Goal: Check status: Check status

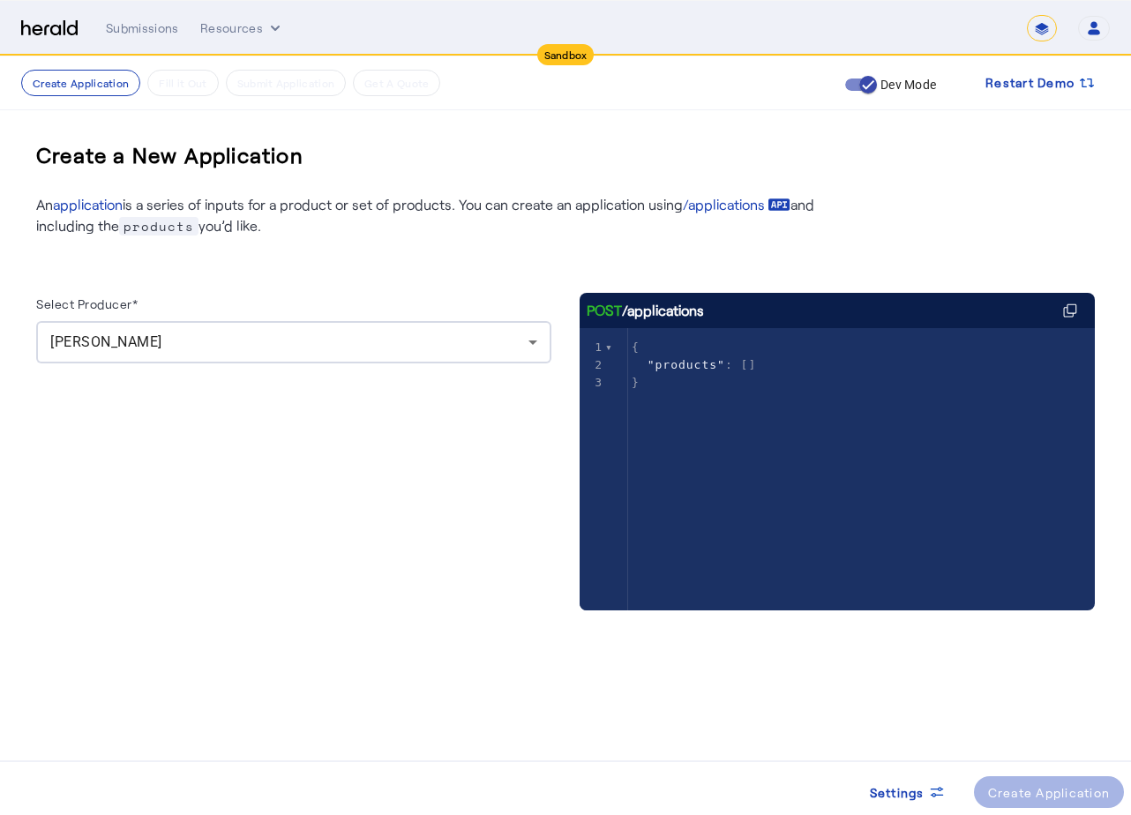
click at [293, 362] on div "[PERSON_NAME]" at bounding box center [293, 342] width 487 height 42
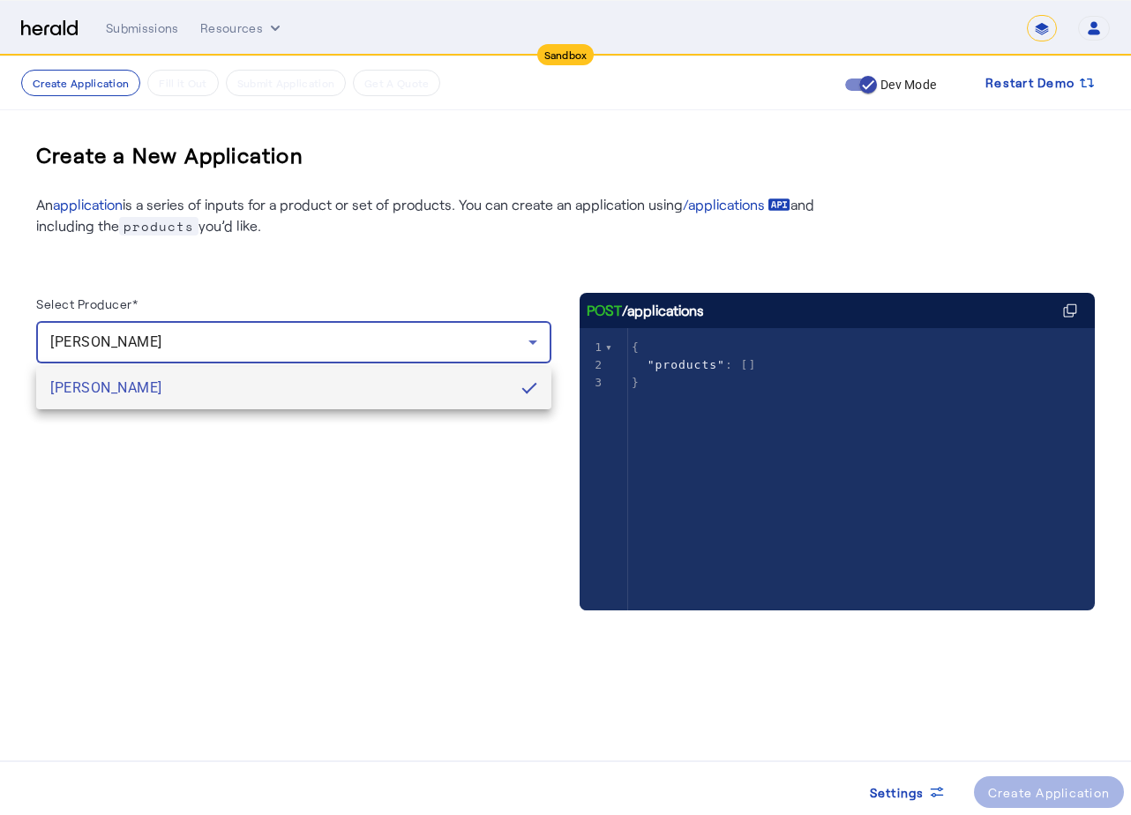
click at [348, 319] on div at bounding box center [565, 407] width 1131 height 815
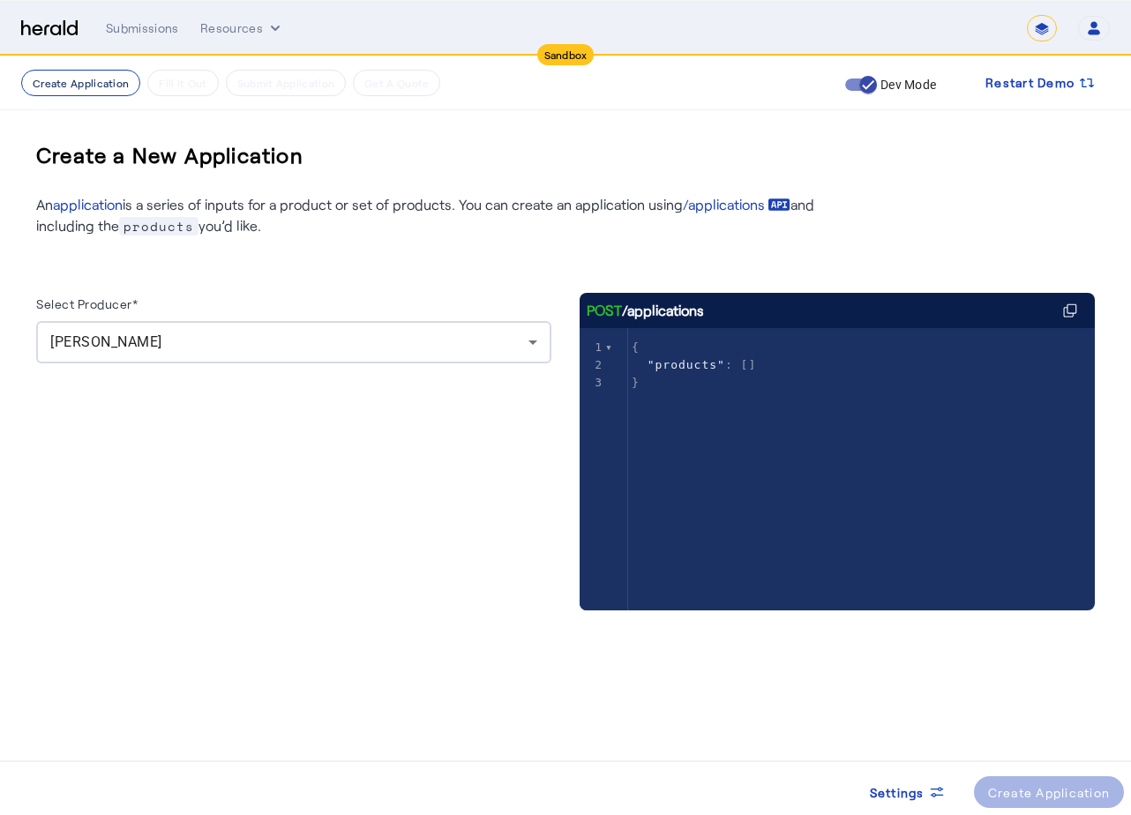
click at [70, 80] on button "Create Application" at bounding box center [80, 83] width 119 height 26
click at [154, 30] on div "Submissions" at bounding box center [142, 28] width 73 height 18
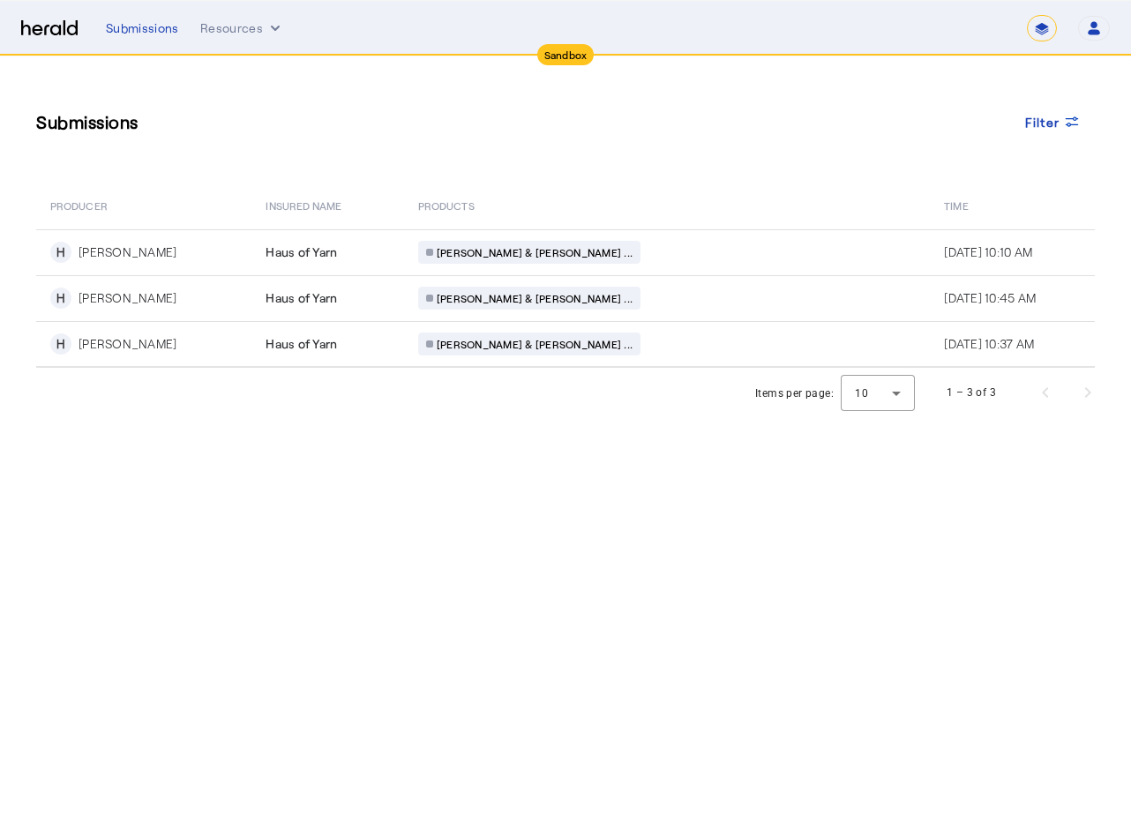
click at [494, 191] on th "PRODUCTS" at bounding box center [667, 204] width 526 height 49
click at [585, 68] on div "Submissions Filter PRODUCER Insured Name PRODUCTS Time H [PERSON_NAME] Haus of …" at bounding box center [565, 211] width 1129 height 311
click at [1057, 29] on div "******* Open user menu [PERSON_NAME] Herald API Profile Manage Team Envrionment…" at bounding box center [1068, 28] width 83 height 26
click at [1077, 32] on div "******* Open user menu [PERSON_NAME] Herald API Profile Manage Team Envrionment…" at bounding box center [1068, 28] width 83 height 26
click at [1084, 32] on button "Open user menu" at bounding box center [1094, 28] width 32 height 25
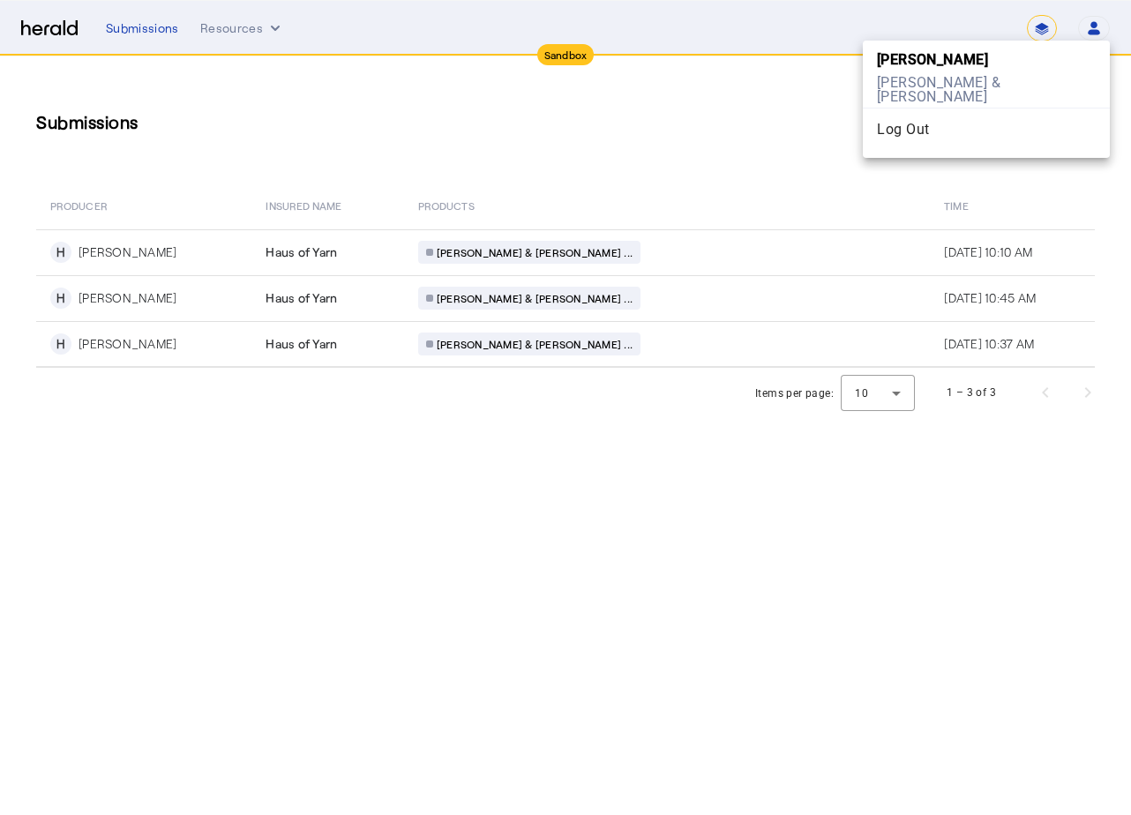
click at [851, 71] on div at bounding box center [565, 407] width 1131 height 815
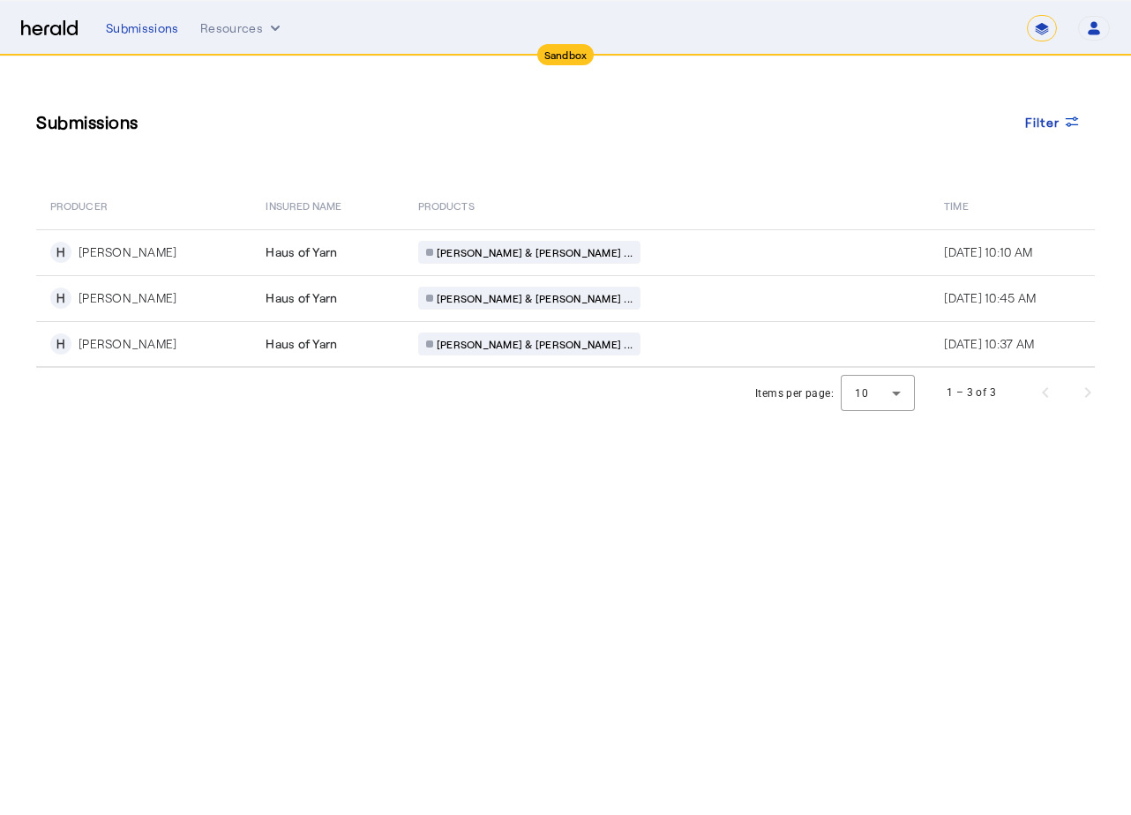
click at [1033, 28] on select "*******" at bounding box center [1042, 28] width 30 height 26
click at [970, 114] on div "Submissions Filter" at bounding box center [565, 122] width 1059 height 60
click at [1039, 30] on select "*******" at bounding box center [1042, 28] width 30 height 26
click at [1019, 98] on div "Submissions Filter" at bounding box center [565, 122] width 1059 height 60
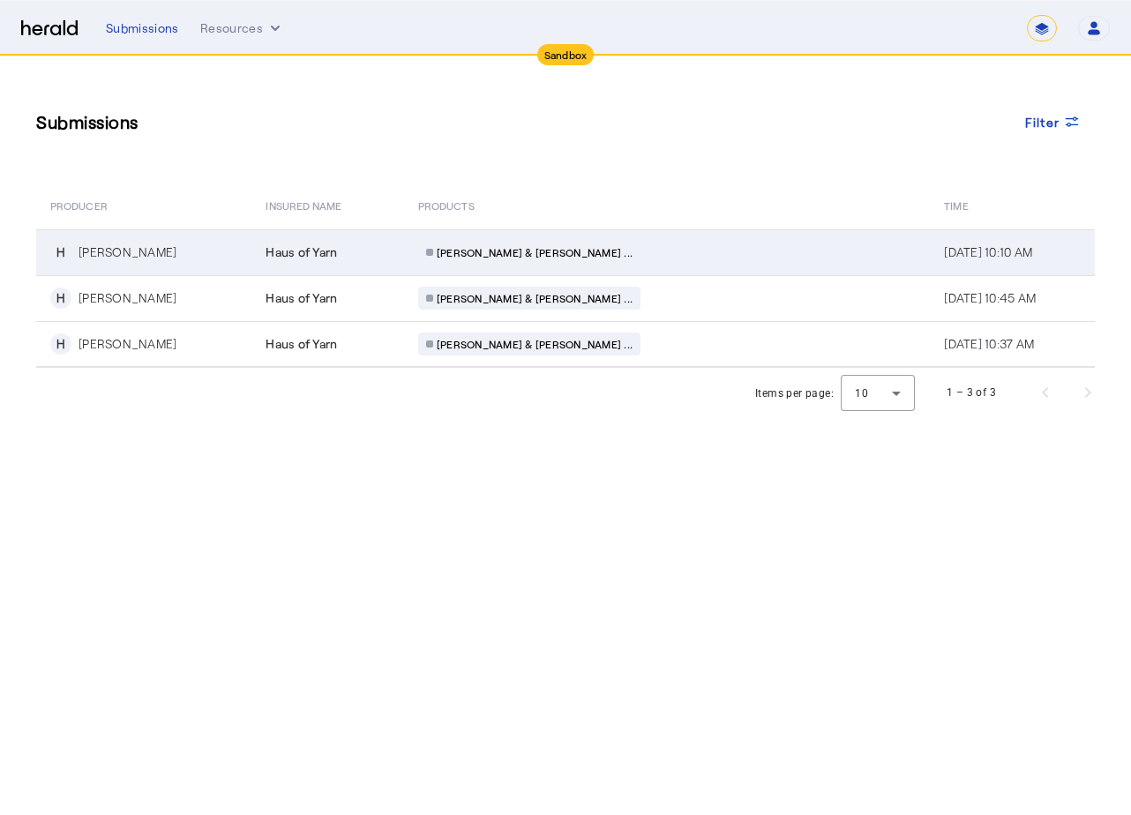
click at [359, 253] on div "Haus of Yarn" at bounding box center [331, 253] width 131 height 18
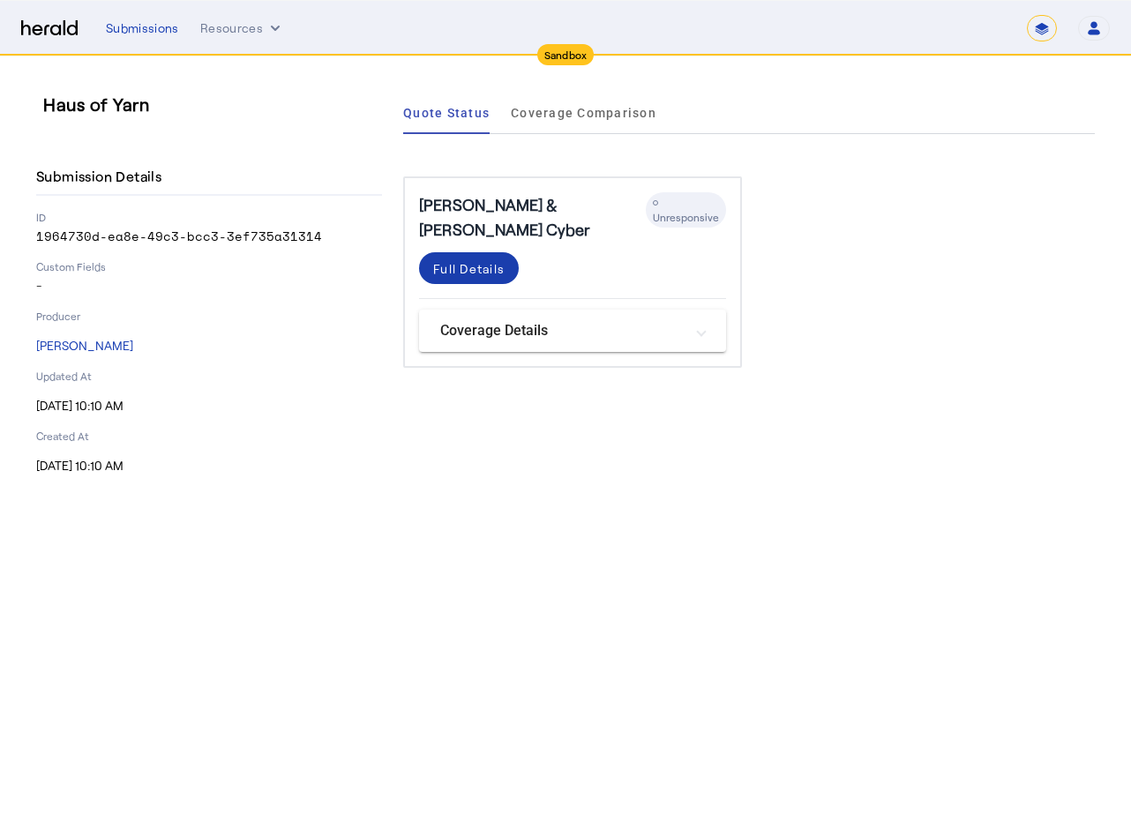
click at [465, 259] on div "Full Details" at bounding box center [468, 268] width 71 height 19
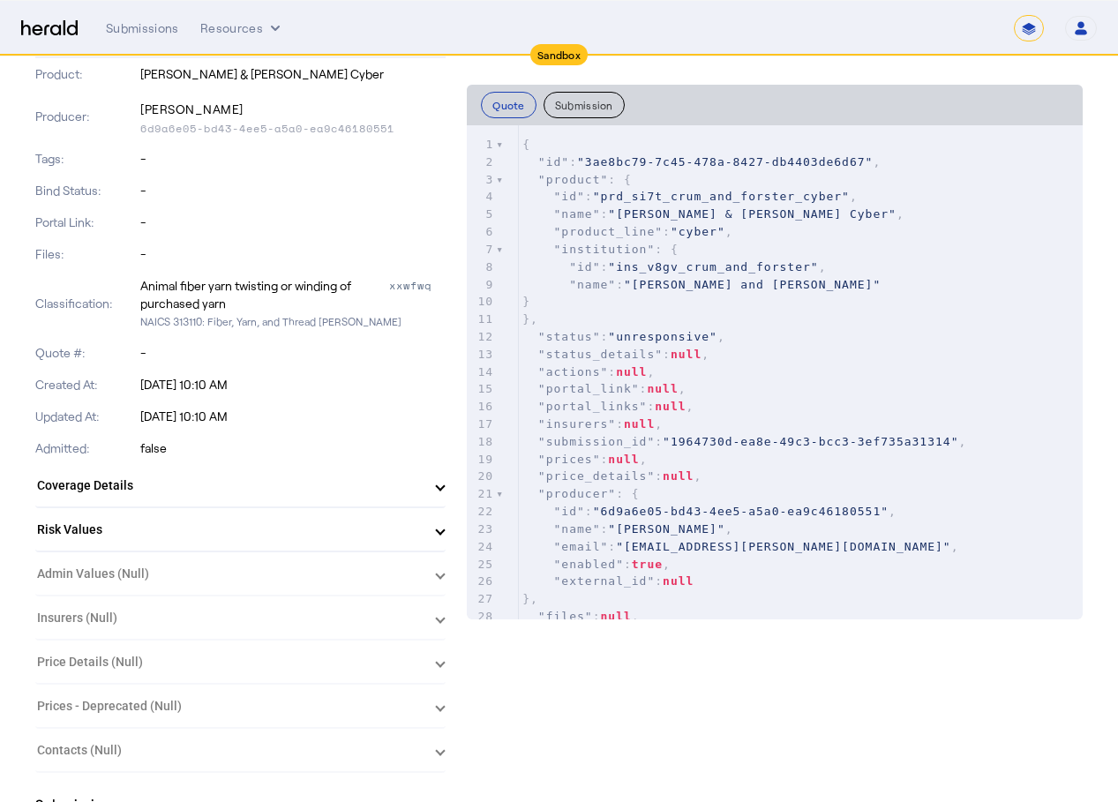
scroll to position [441, 0]
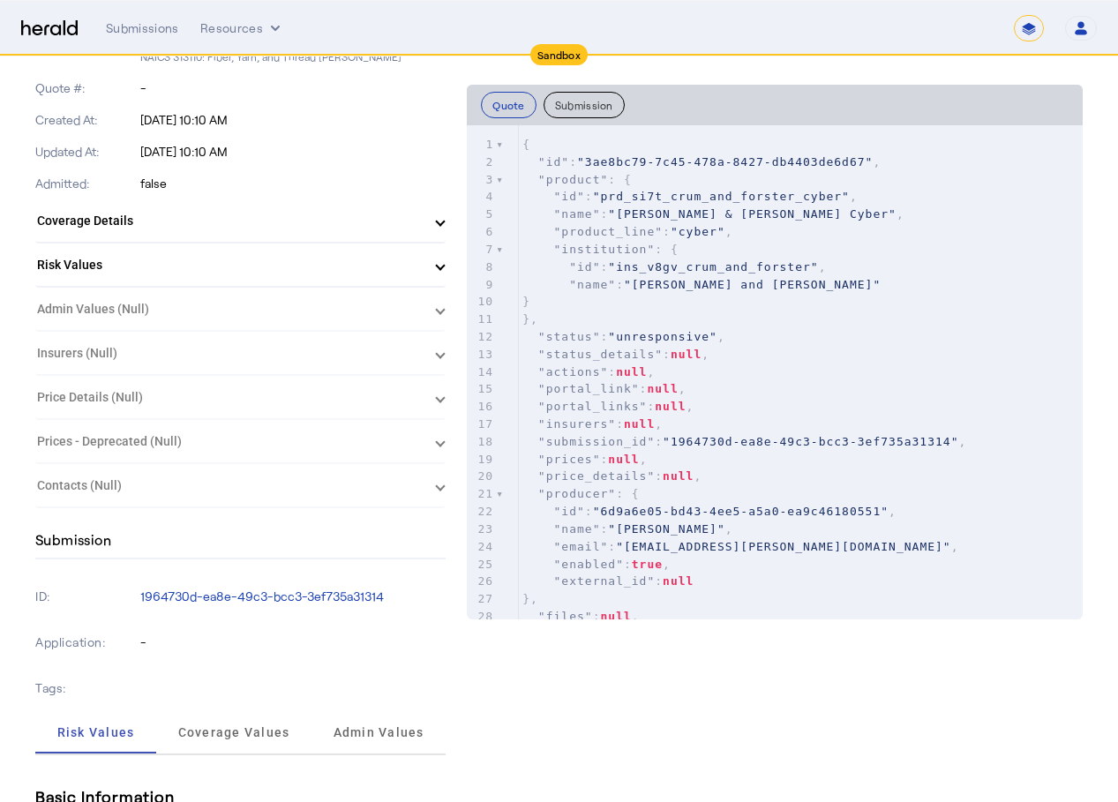
click at [403, 261] on mat-panel-title "Risk Values" at bounding box center [230, 265] width 386 height 19
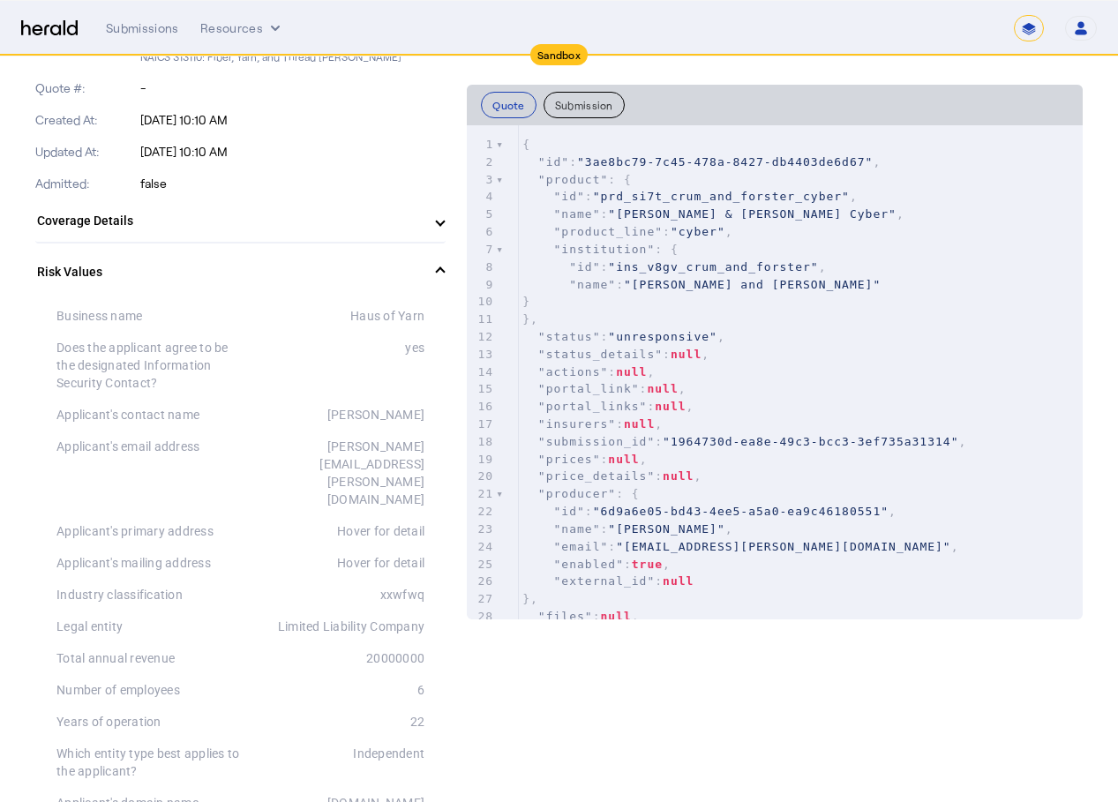
click at [420, 230] on mat-expansion-panel-header "Coverage Details" at bounding box center [240, 220] width 410 height 42
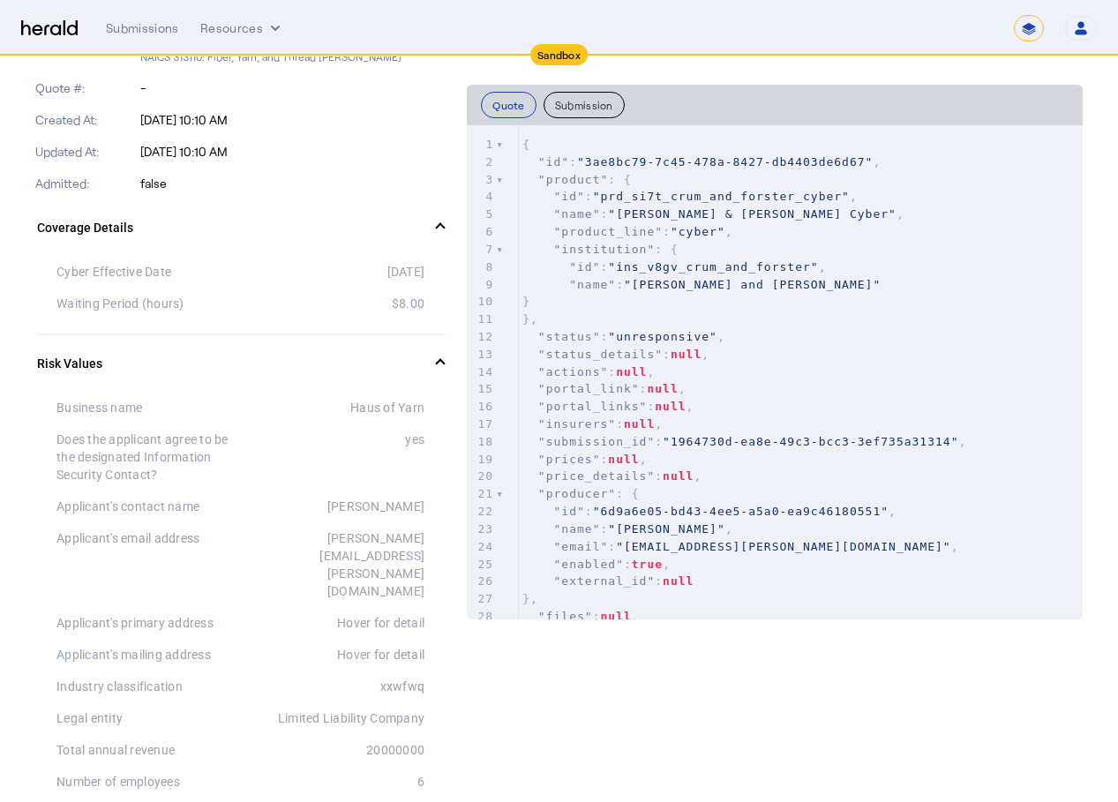
click at [420, 232] on mat-panel-title "Coverage Details" at bounding box center [230, 228] width 386 height 19
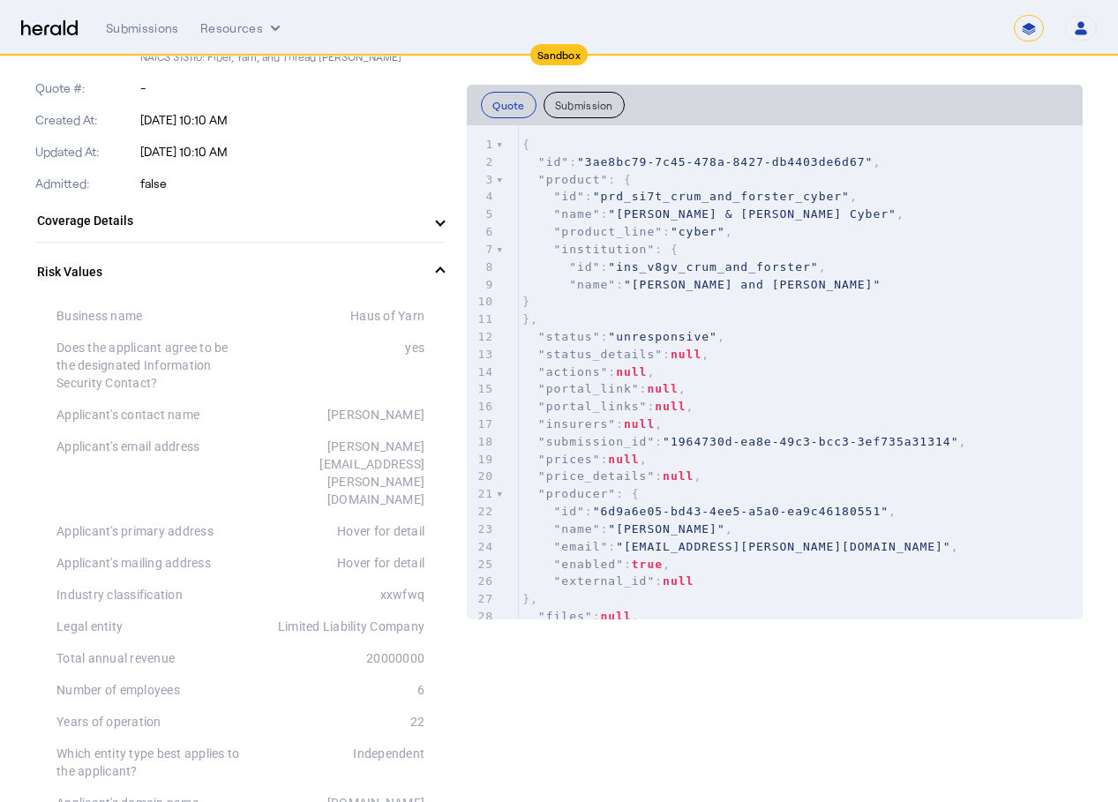
click at [421, 233] on mat-expansion-panel-header "Coverage Details" at bounding box center [240, 220] width 410 height 42
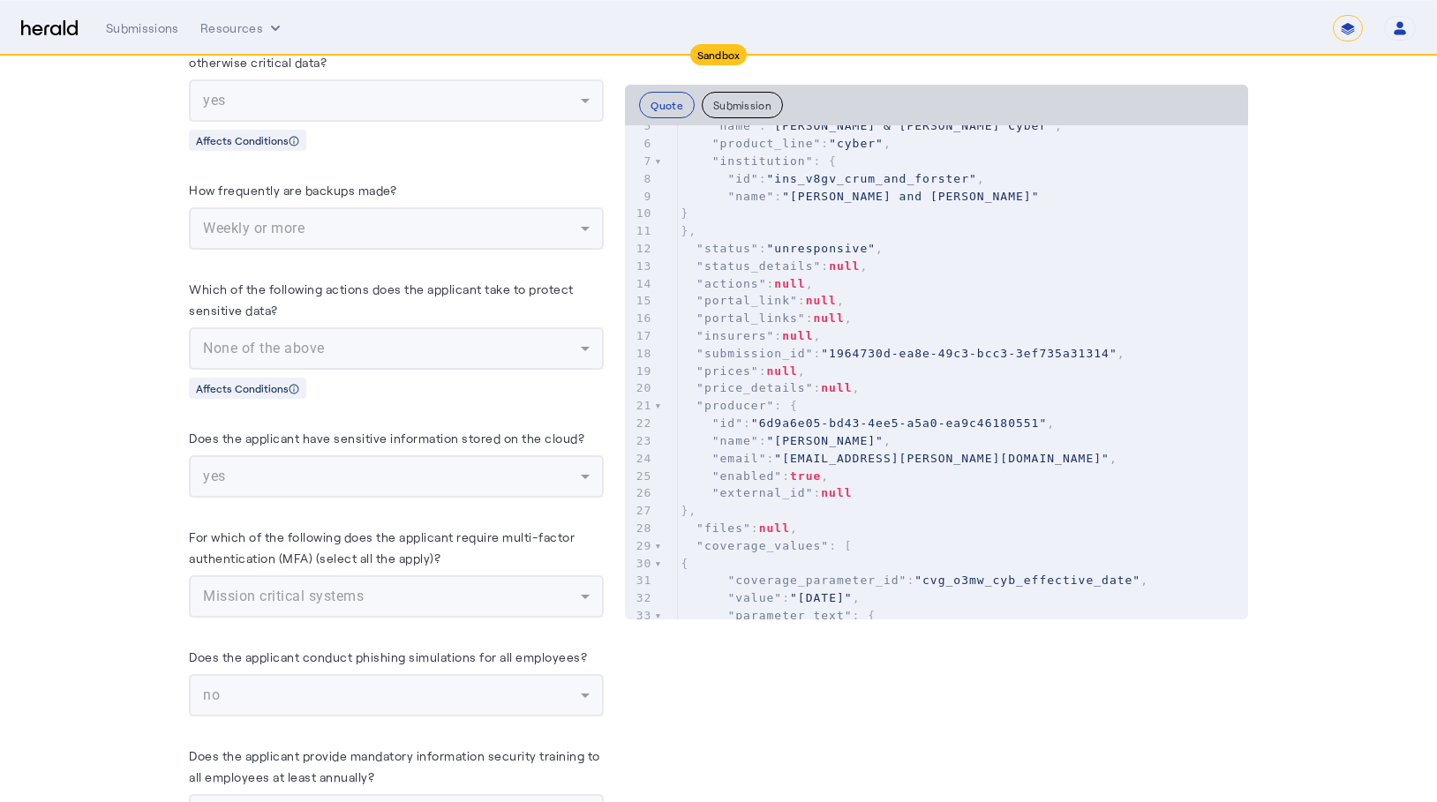
scroll to position [11118, 0]
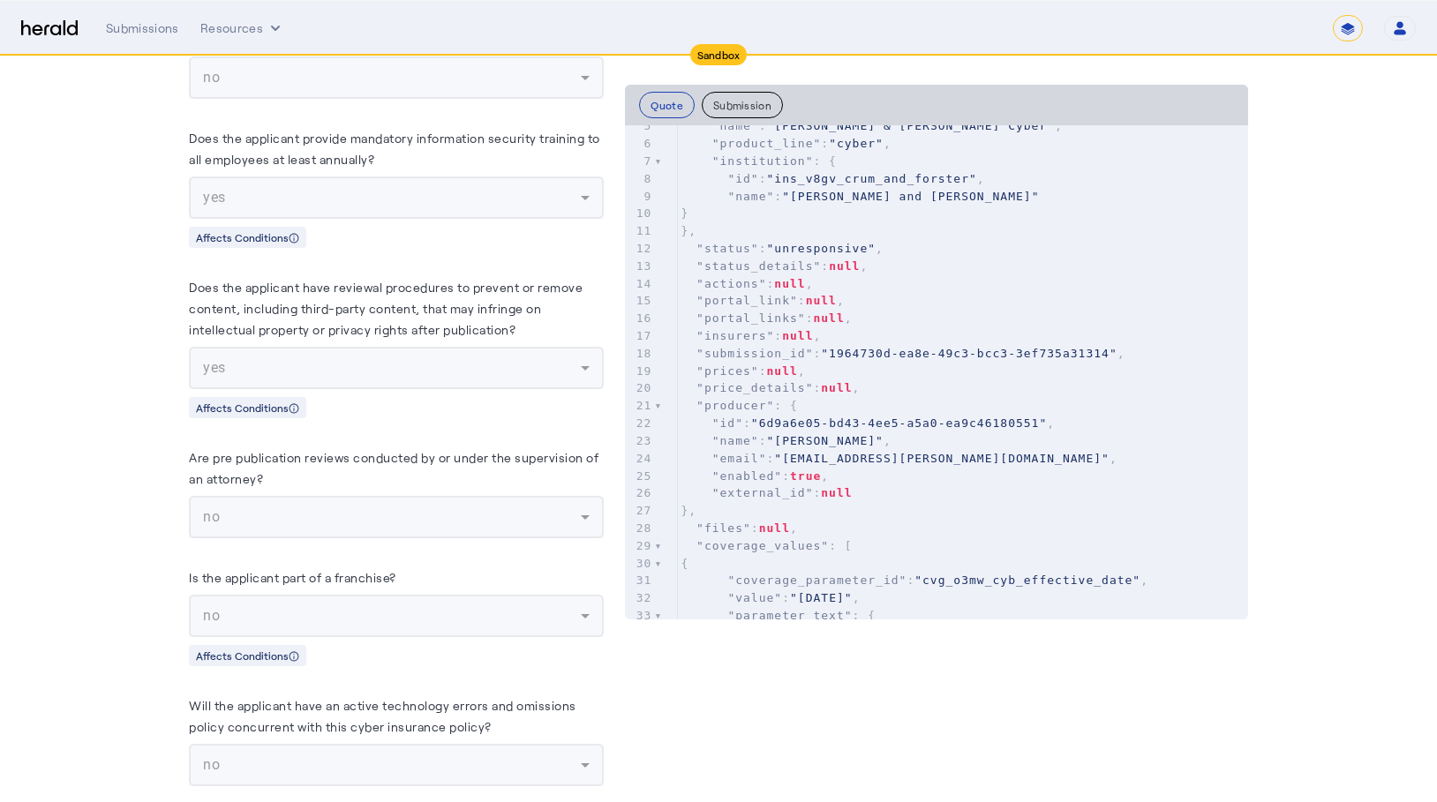
scroll to position [11912, 0]
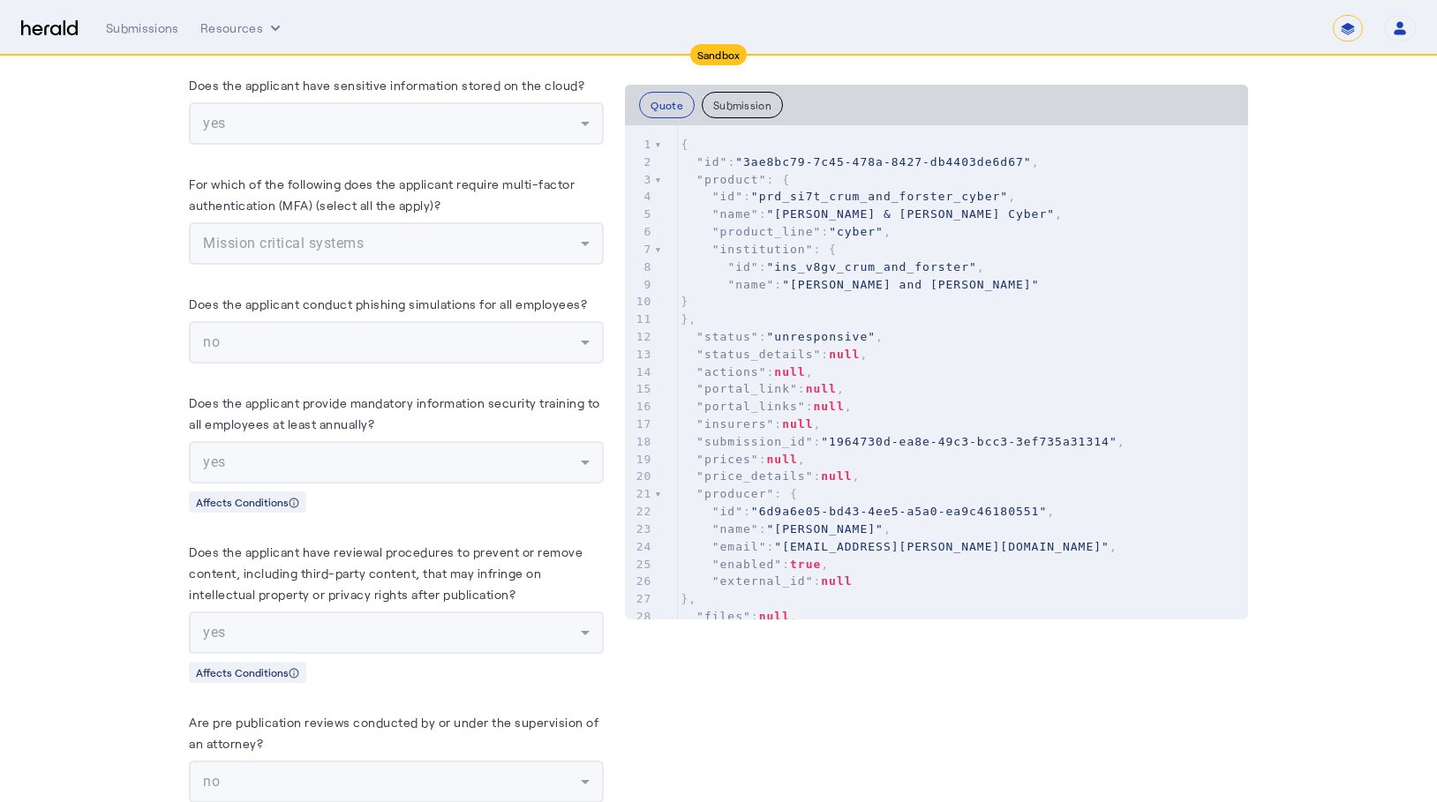
scroll to position [10853, 0]
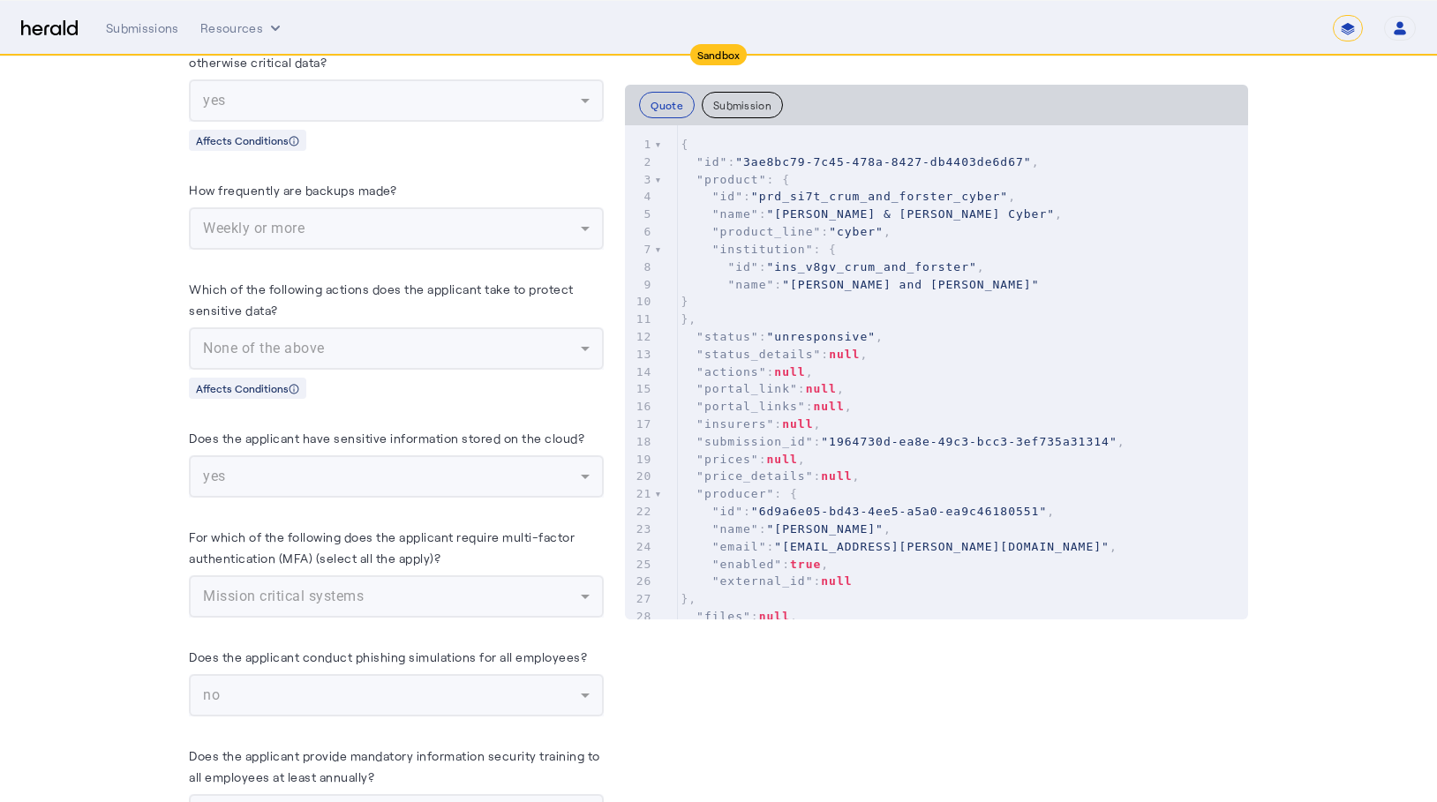
drag, startPoint x: 78, startPoint y: 229, endPoint x: 91, endPoint y: 242, distance: 18.7
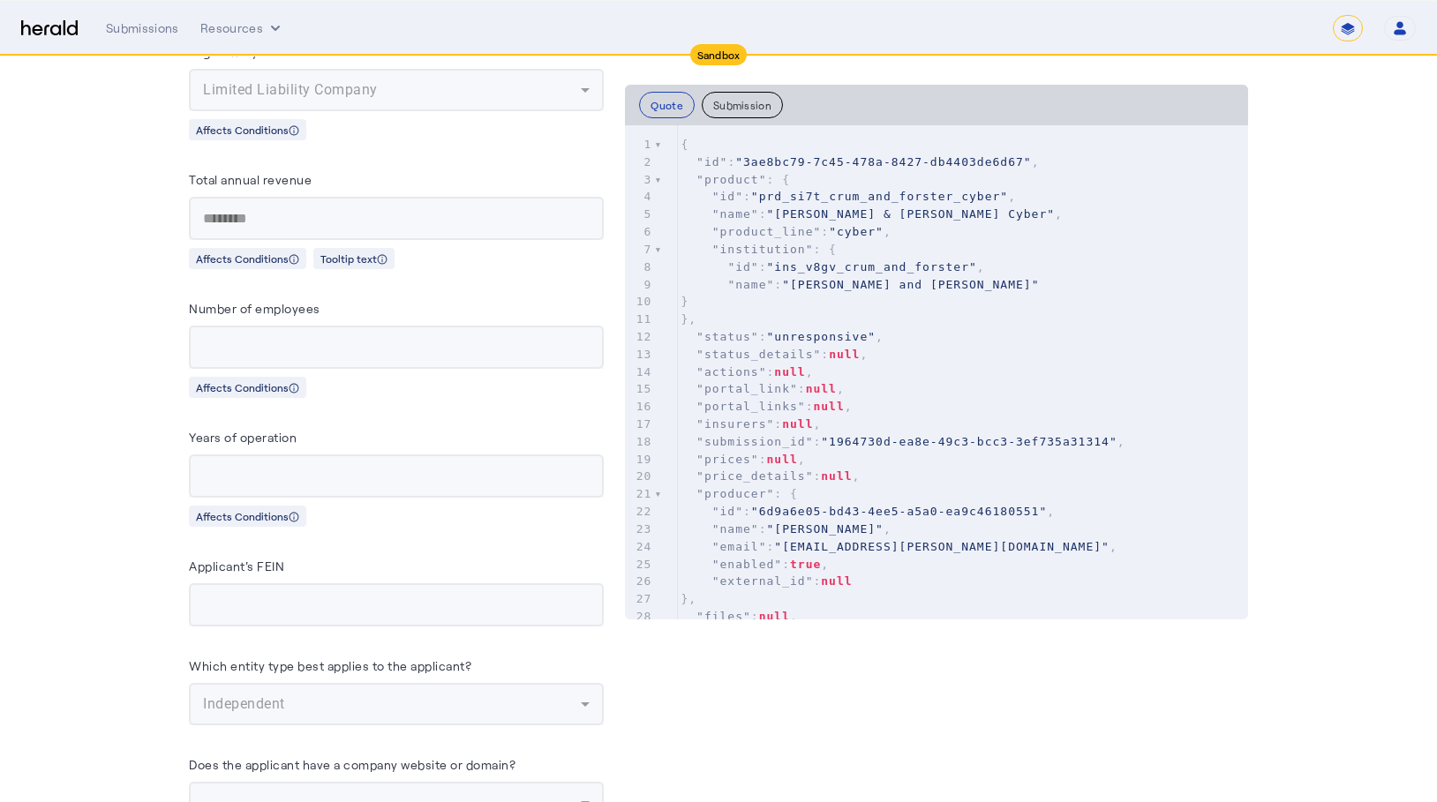
scroll to position [8383, 0]
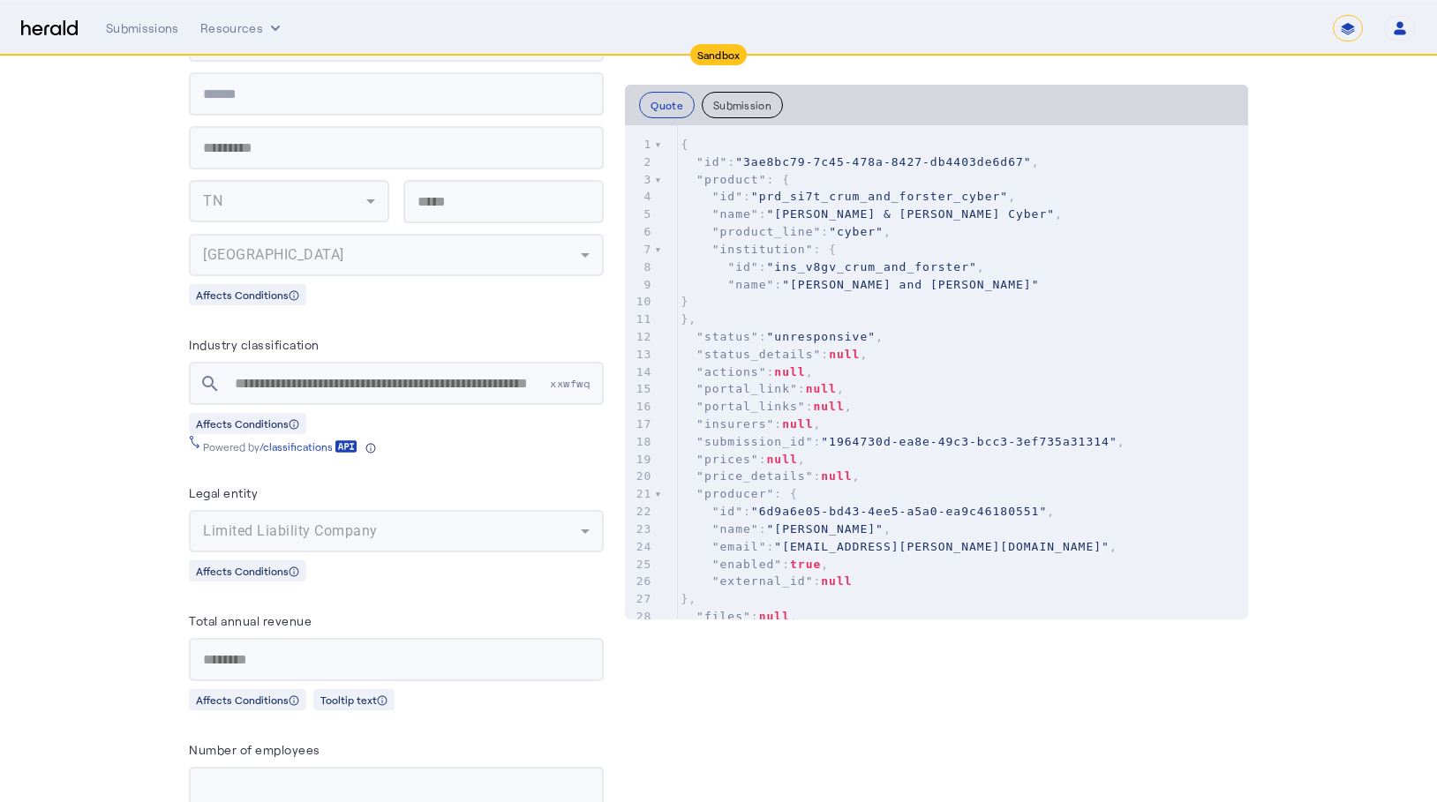
click at [1130, 159] on pre ""id" : "3ae8bc79-7c45-478a-8427-db4403de6d67" ," at bounding box center [962, 163] width 571 height 18
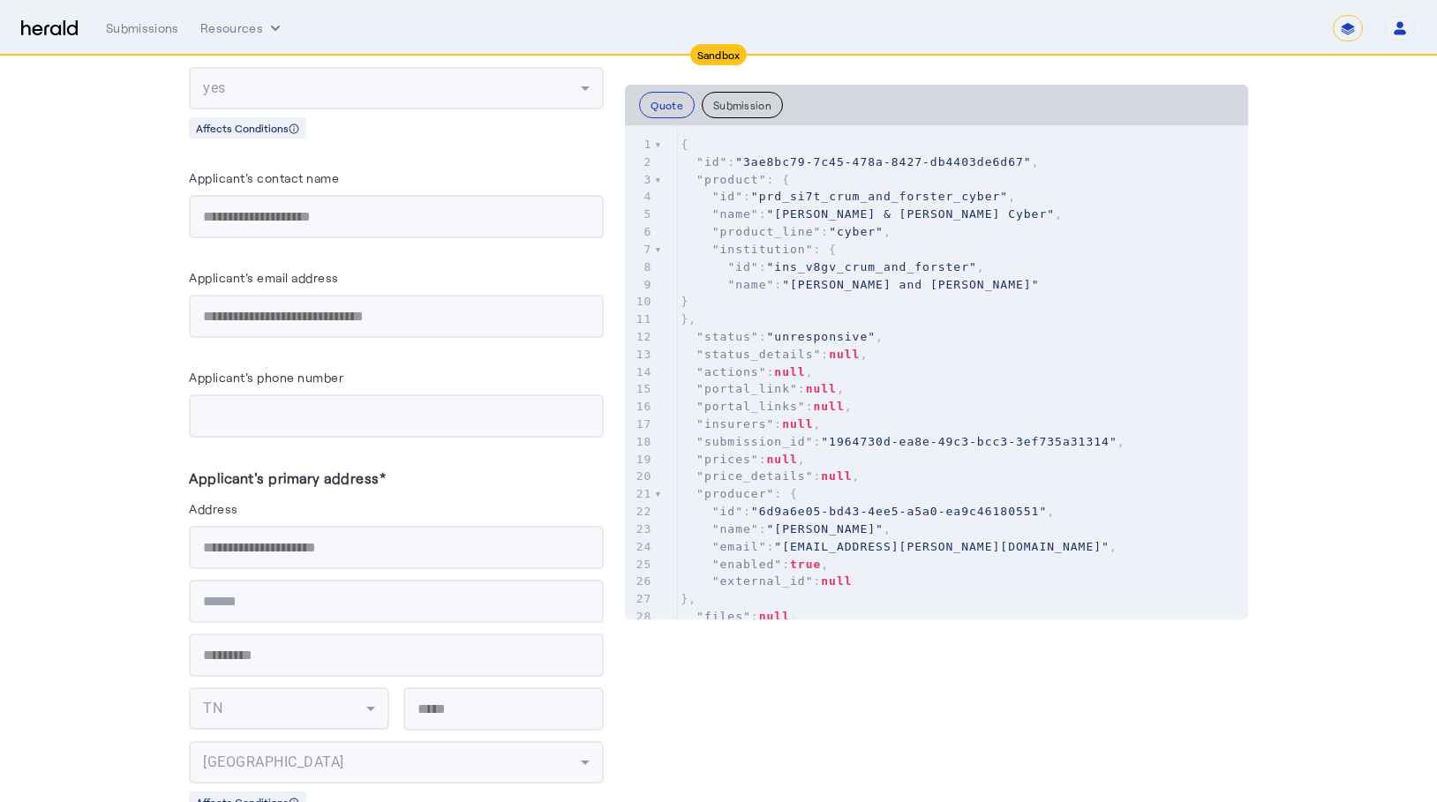
scroll to position [7147, 0]
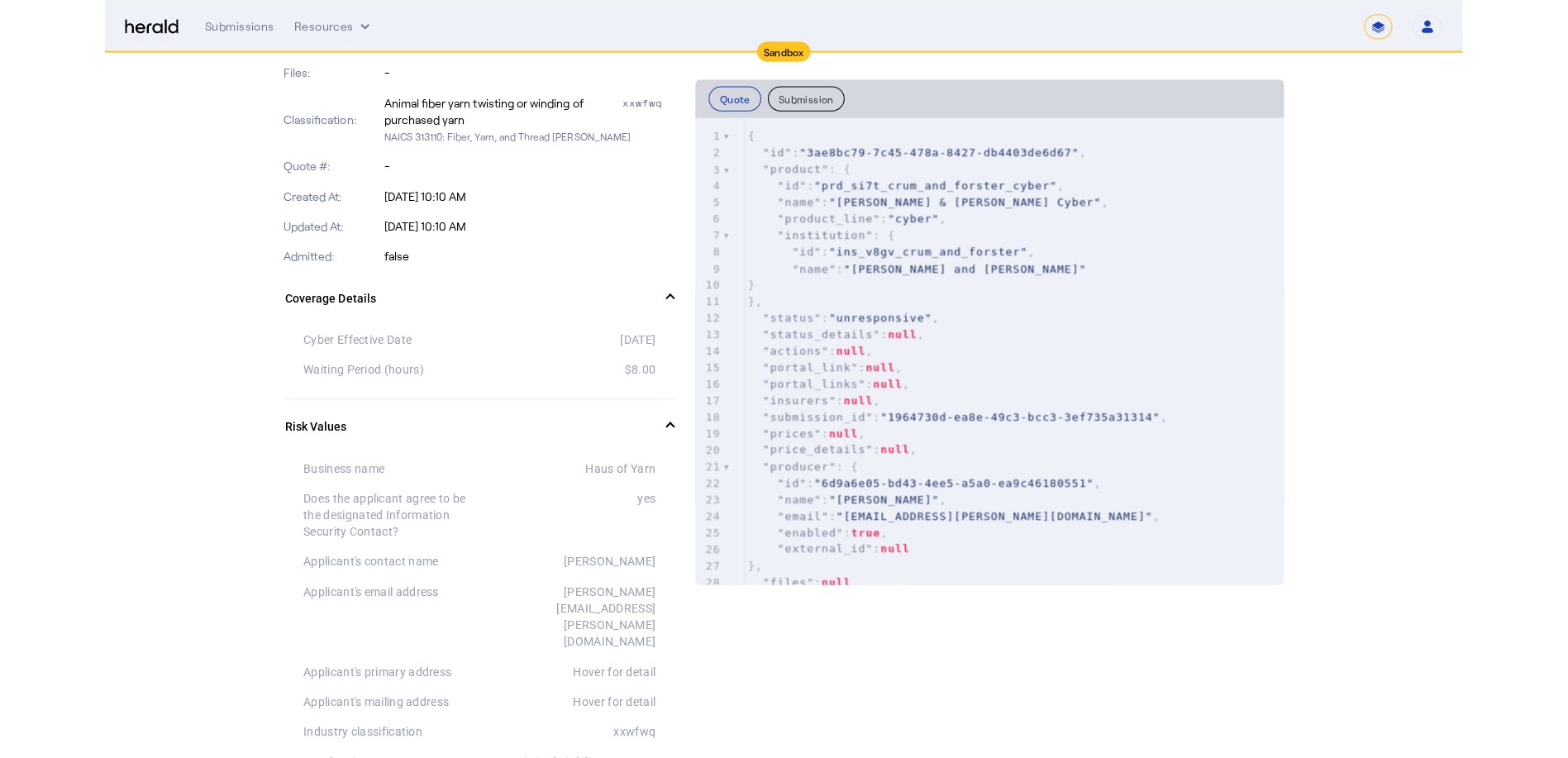
scroll to position [0, 0]
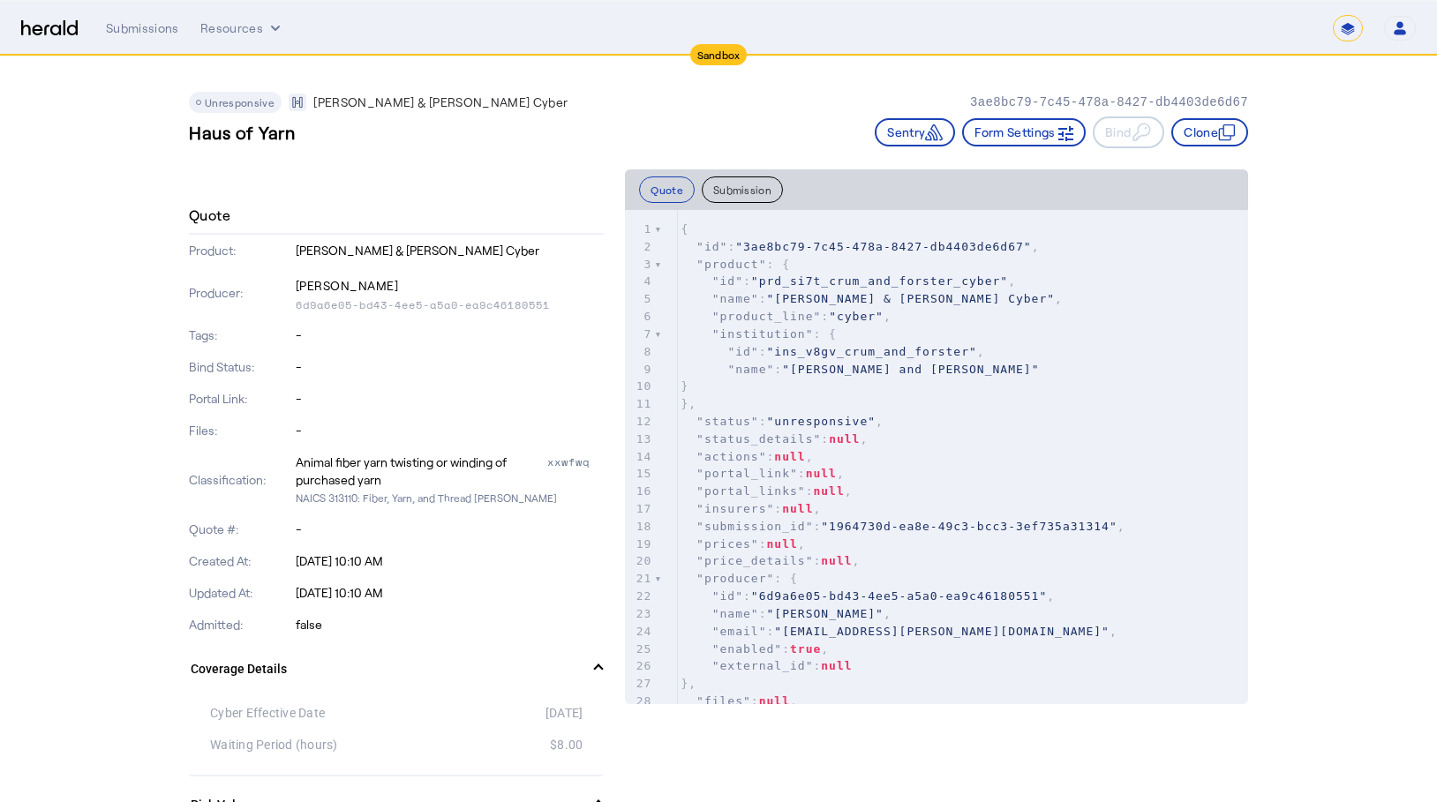
click at [703, 105] on div "Unresponsive [PERSON_NAME] & [PERSON_NAME] Cyber 3ae8bc79-7c45-478a-8427-db4403…" at bounding box center [718, 102] width 1059 height 21
click at [794, 163] on div "Unresponsive [PERSON_NAME] & [PERSON_NAME] Cyber 3ae8bc79-7c45-478a-8427-db4403…" at bounding box center [718, 112] width 1059 height 113
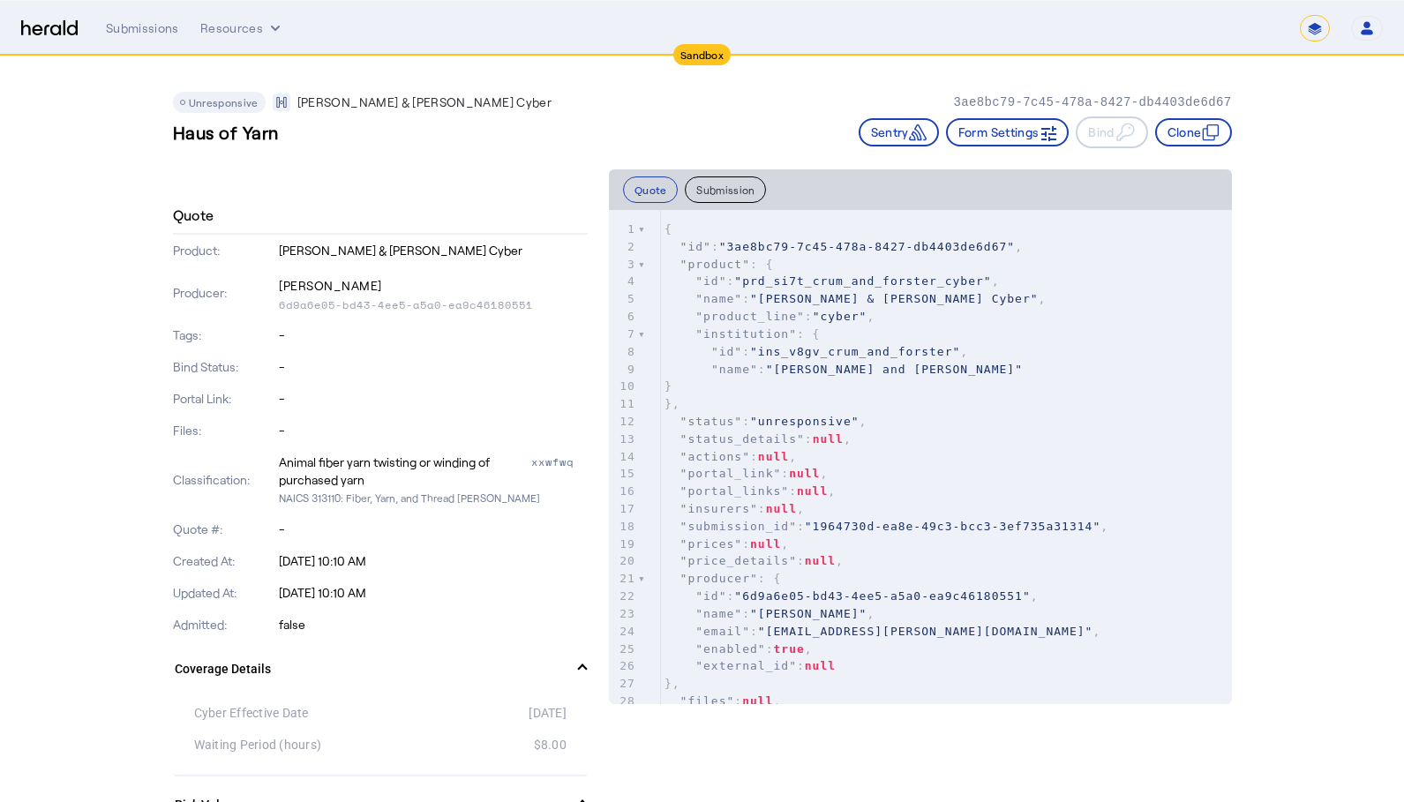
drag, startPoint x: 1392, startPoint y: 244, endPoint x: 1383, endPoint y: 260, distance: 18.9
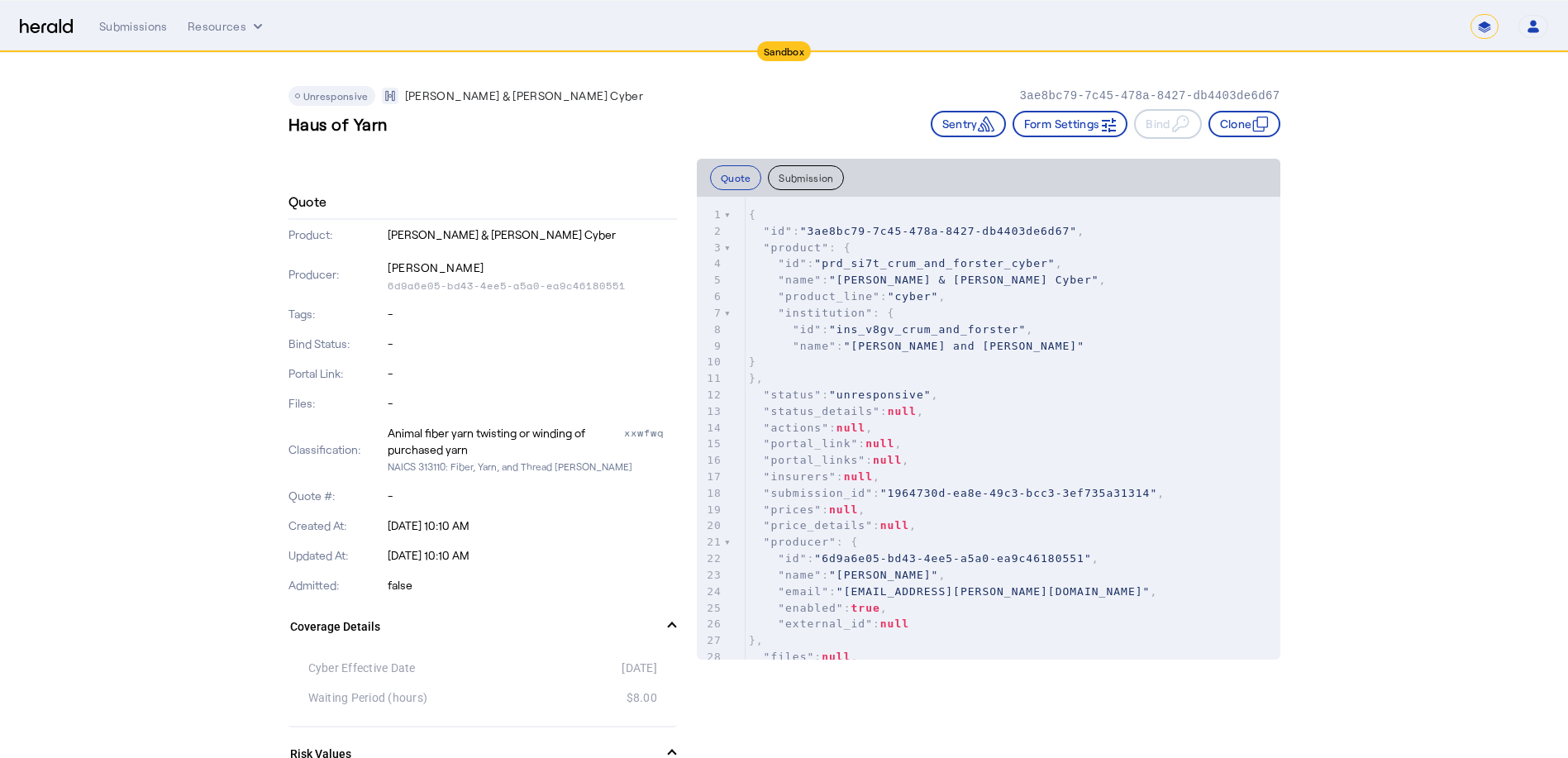
click at [55, 25] on img at bounding box center [46, 26] width 52 height 16
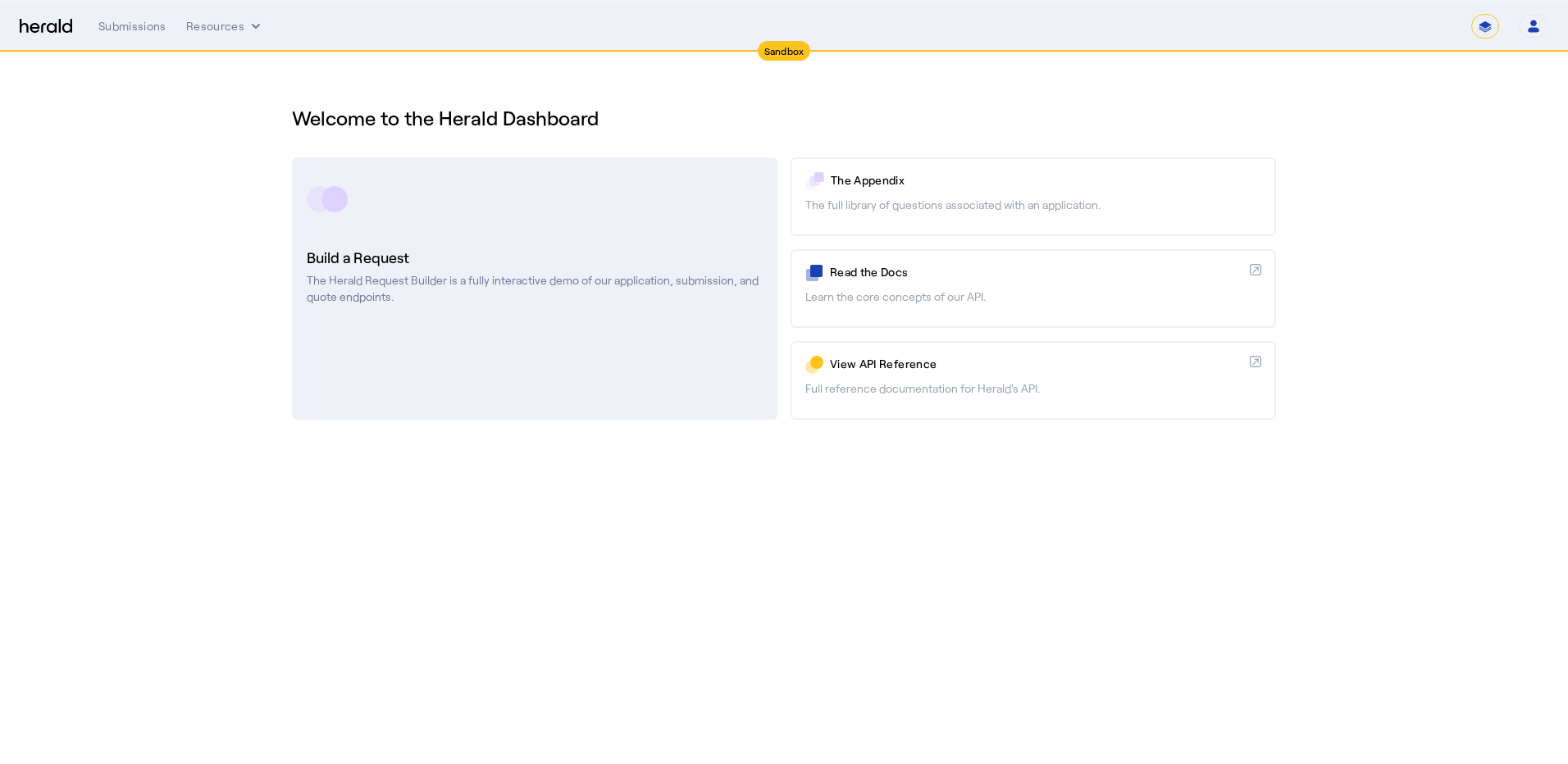
click at [679, 389] on link "Build a Request The Herald Request Builder is a fully interactive demo of our a…" at bounding box center [534, 288] width 485 height 262
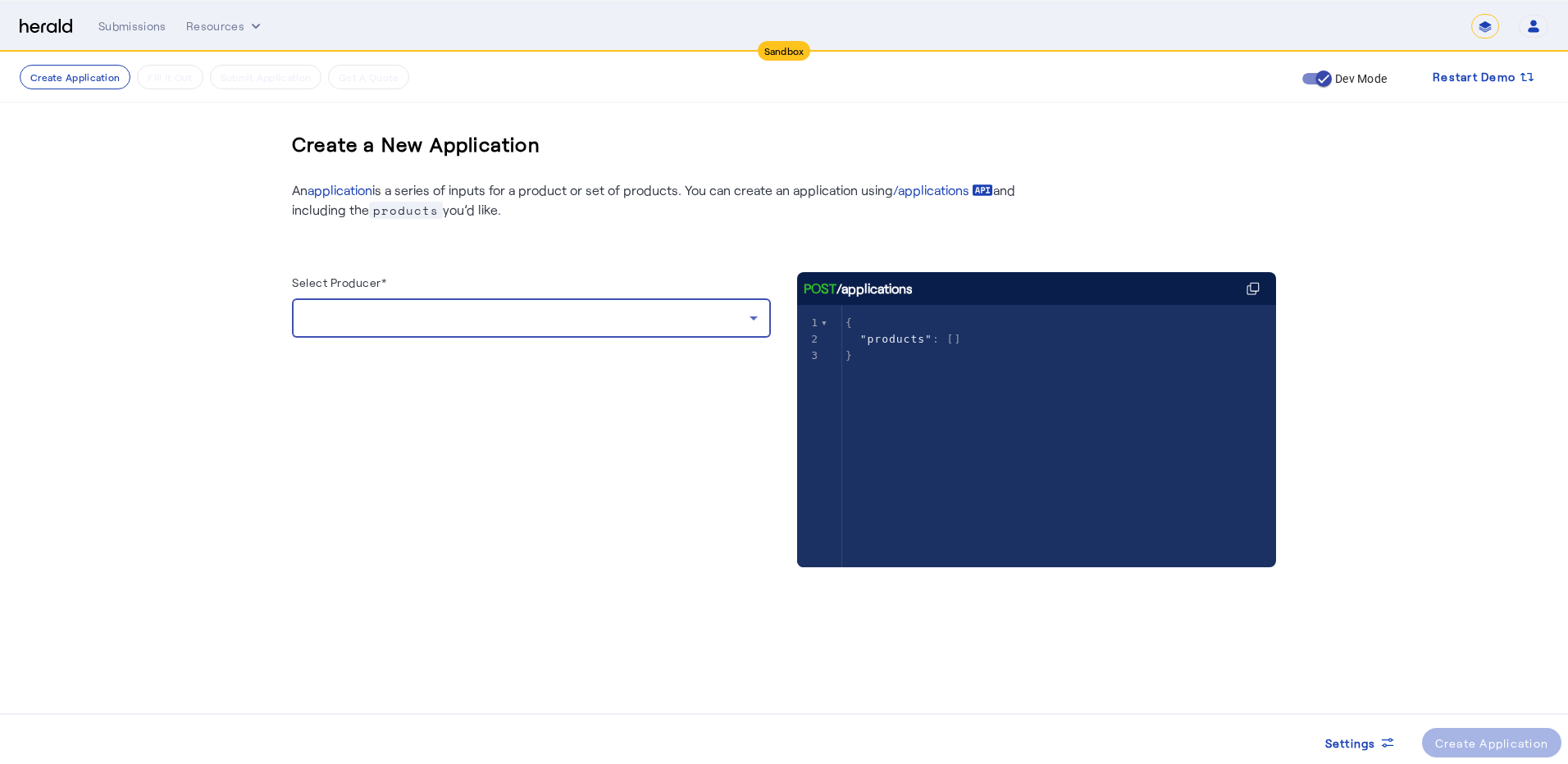
click at [668, 325] on div at bounding box center [527, 318] width 444 height 20
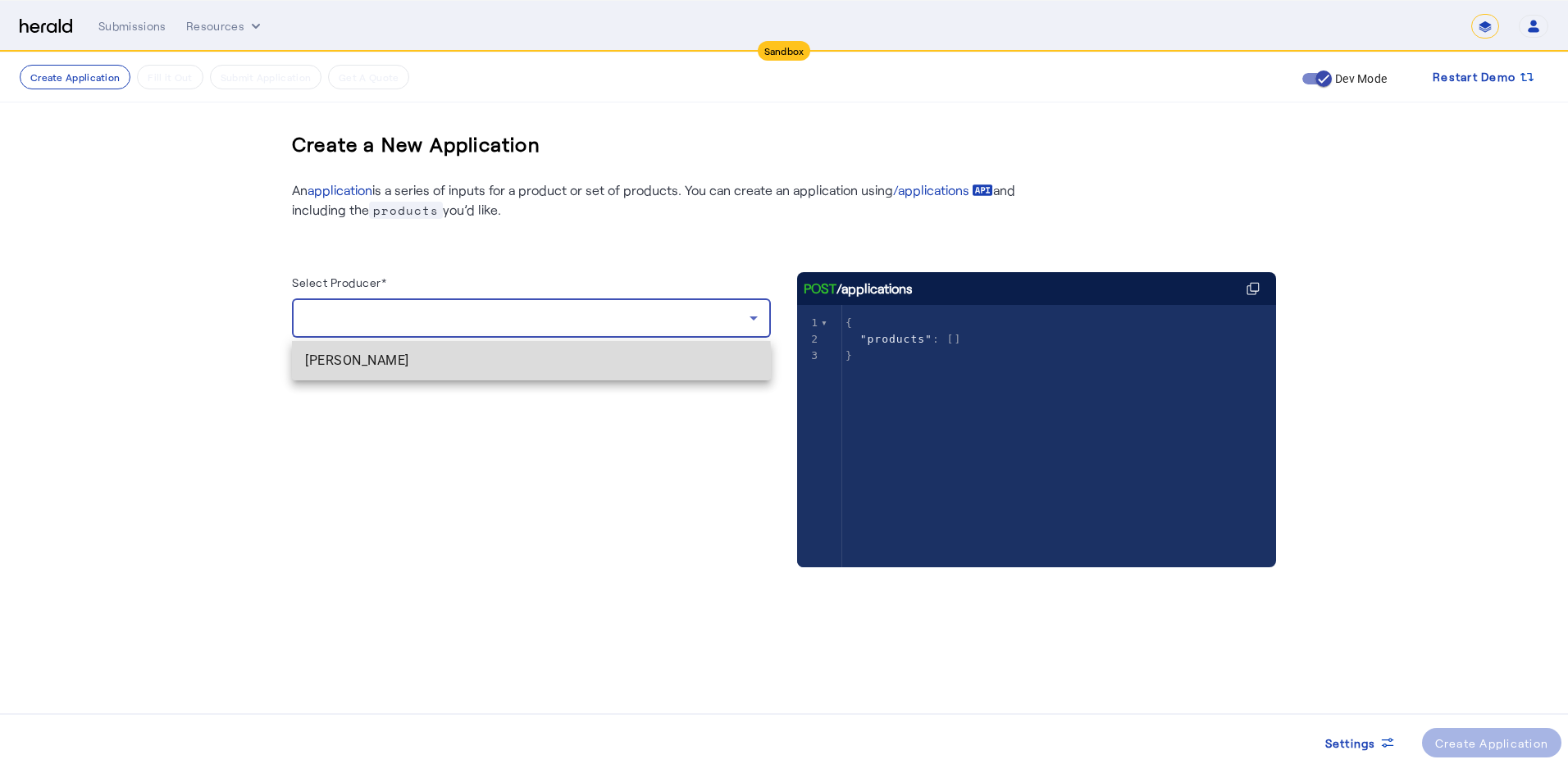
click at [425, 370] on span "[PERSON_NAME]" at bounding box center [531, 361] width 453 height 20
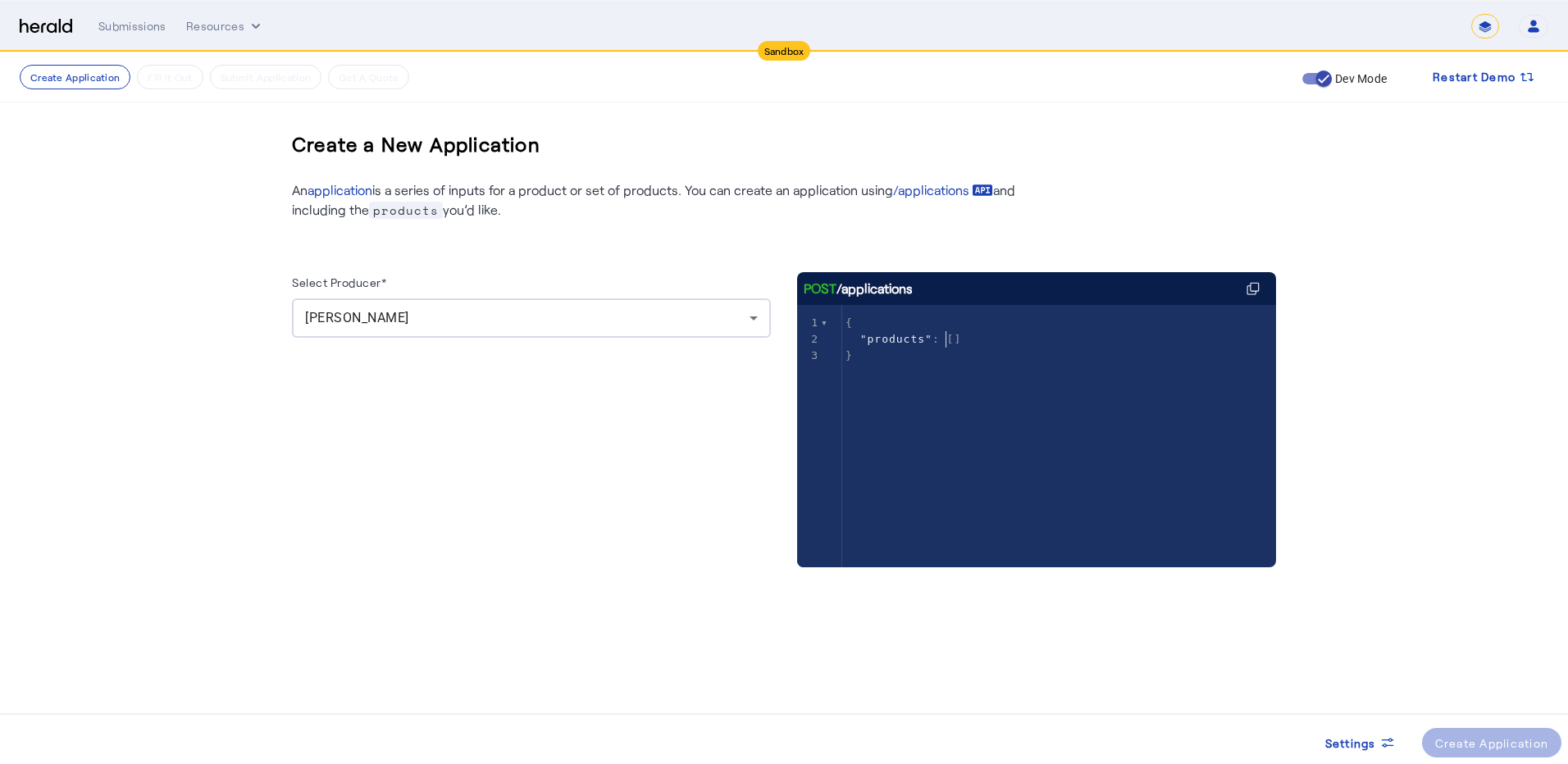
click at [947, 338] on span ""products" : []" at bounding box center [903, 338] width 115 height 12
click at [930, 377] on div "xxxxxxxxxx 3 1 { 2 "products" : [] 3 }" at bounding box center [1057, 456] width 520 height 303
click at [1050, 743] on herald-button "Create Application" at bounding box center [1492, 744] width 140 height 30
click at [86, 85] on button "Create Application" at bounding box center [74, 77] width 111 height 24
click at [86, 86] on button "Create Application" at bounding box center [74, 77] width 111 height 24
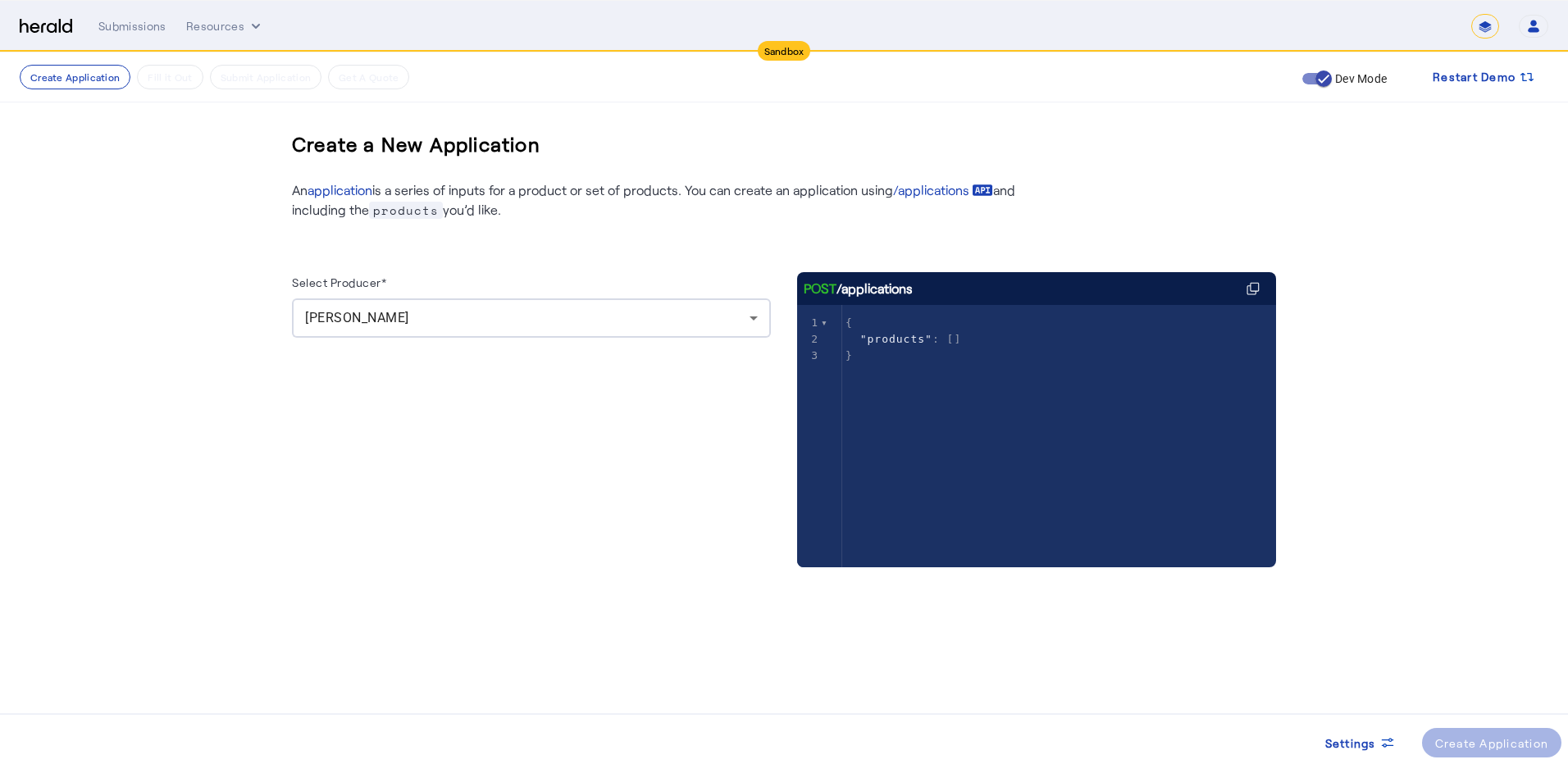
click at [225, 399] on create-application-step "Create Application Fill it Out Submit Application Get A Quote Dev Mode Restart …" at bounding box center [784, 359] width 1568 height 613
click at [219, 137] on create-application-step "Create Application Fill it Out Submit Application Get A Quote Dev Mode Restart …" at bounding box center [784, 359] width 1568 height 613
click at [1050, 32] on select "*******" at bounding box center [1485, 26] width 28 height 24
click at [1050, 32] on nav "Sandbox Menu Submissions Resources ******* Open user menu [PERSON_NAME] Herald …" at bounding box center [784, 26] width 1568 height 51
click at [1050, 30] on icon "button" at bounding box center [1534, 29] width 11 height 5
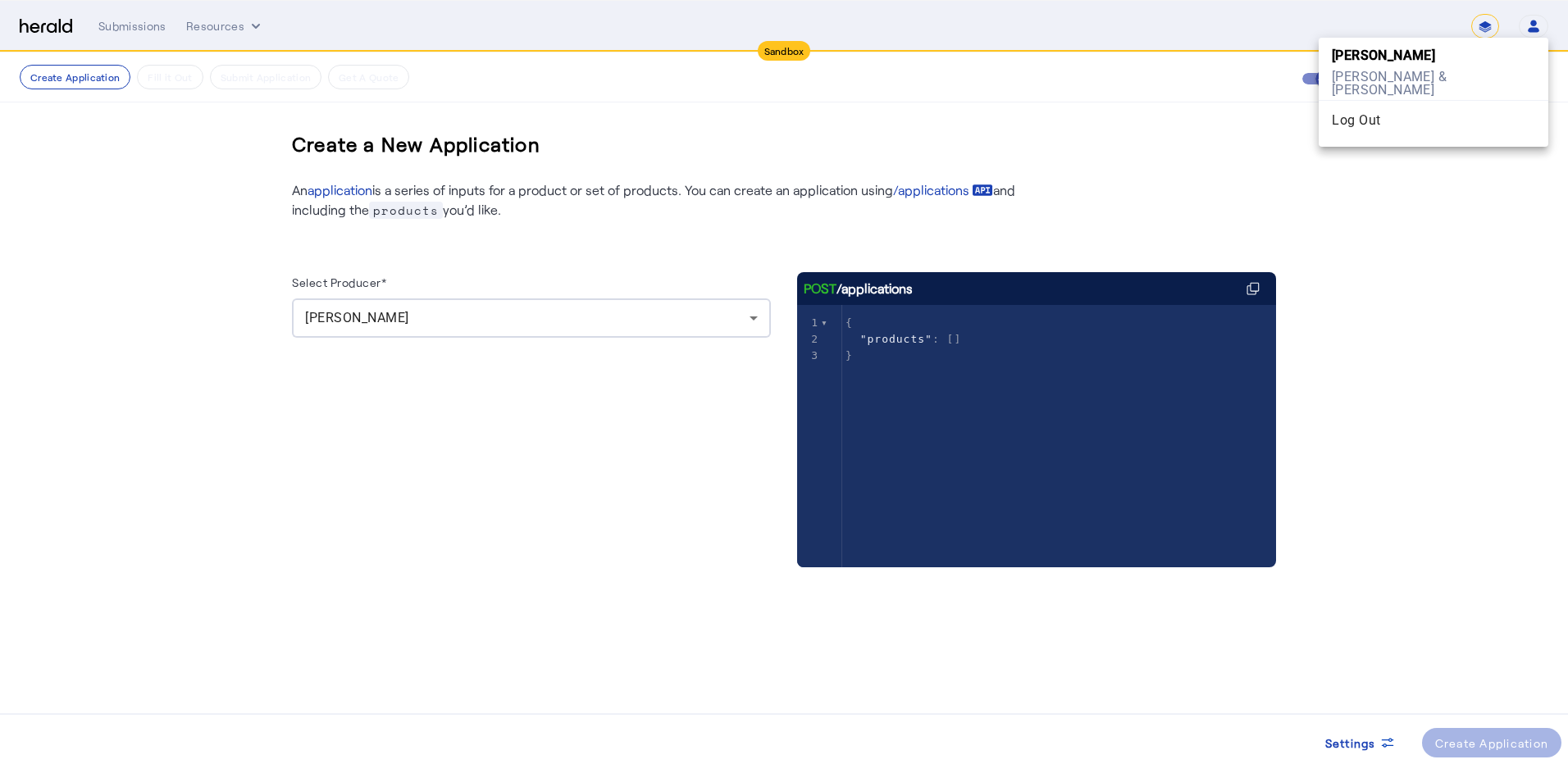
click at [1050, 66] on div "[PERSON_NAME]" at bounding box center [1433, 56] width 230 height 23
click at [1012, 116] on div "Create a New Application An application is a series of inputs for a product or …" at bounding box center [784, 359] width 1049 height 613
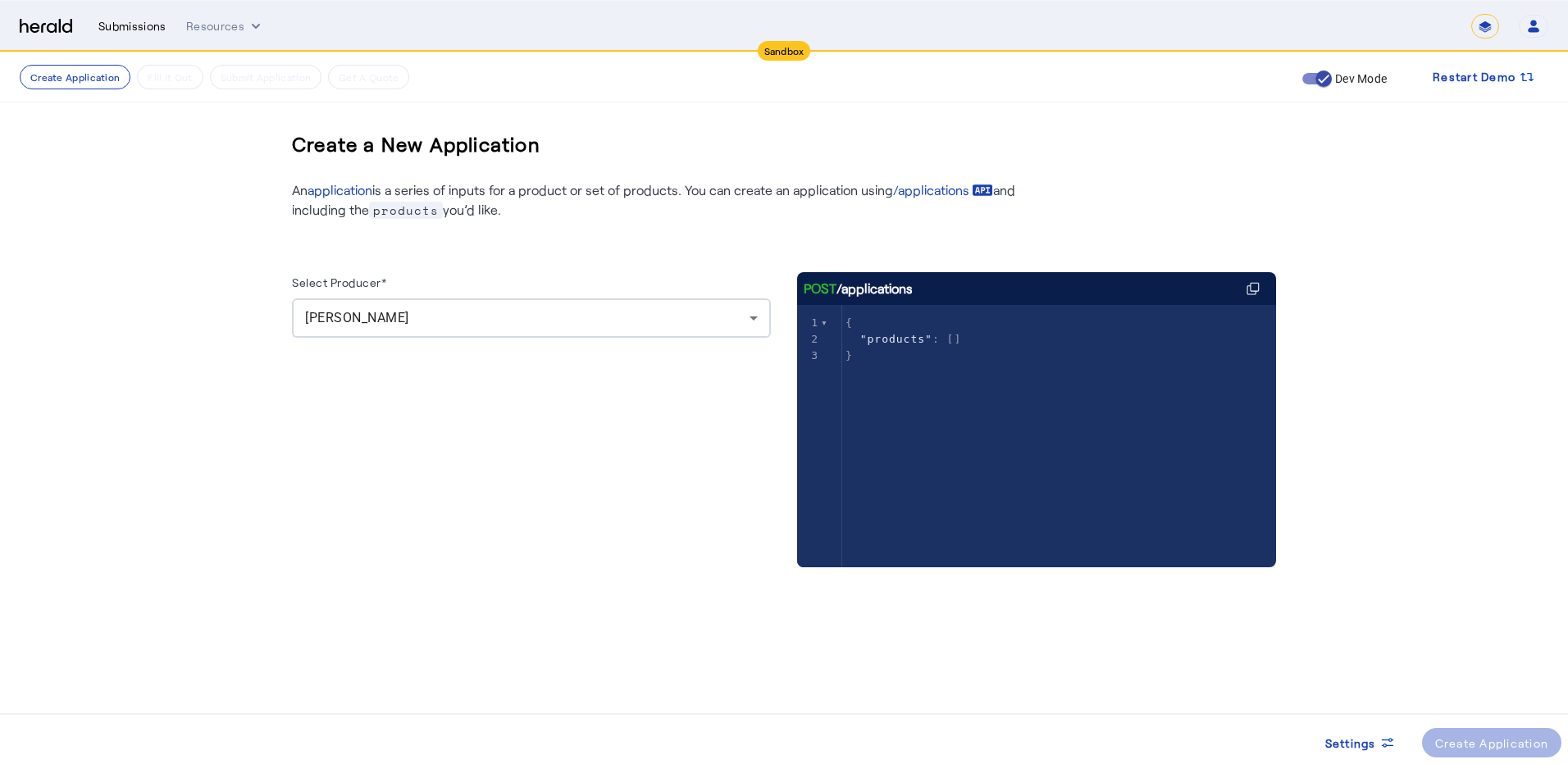
click at [135, 27] on div "Submissions" at bounding box center [132, 26] width 68 height 17
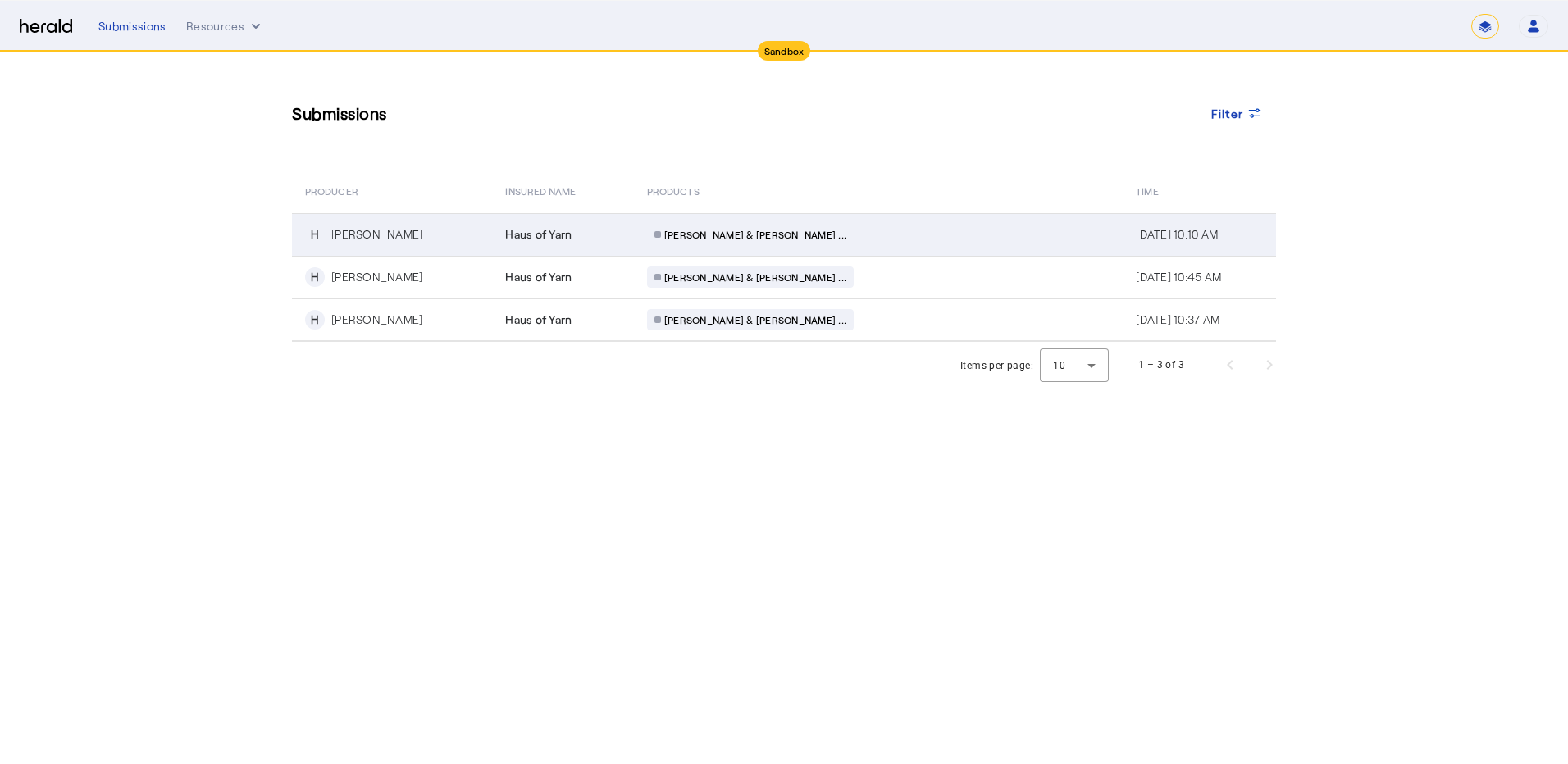
click at [480, 249] on td "H [PERSON_NAME]" at bounding box center [391, 234] width 200 height 43
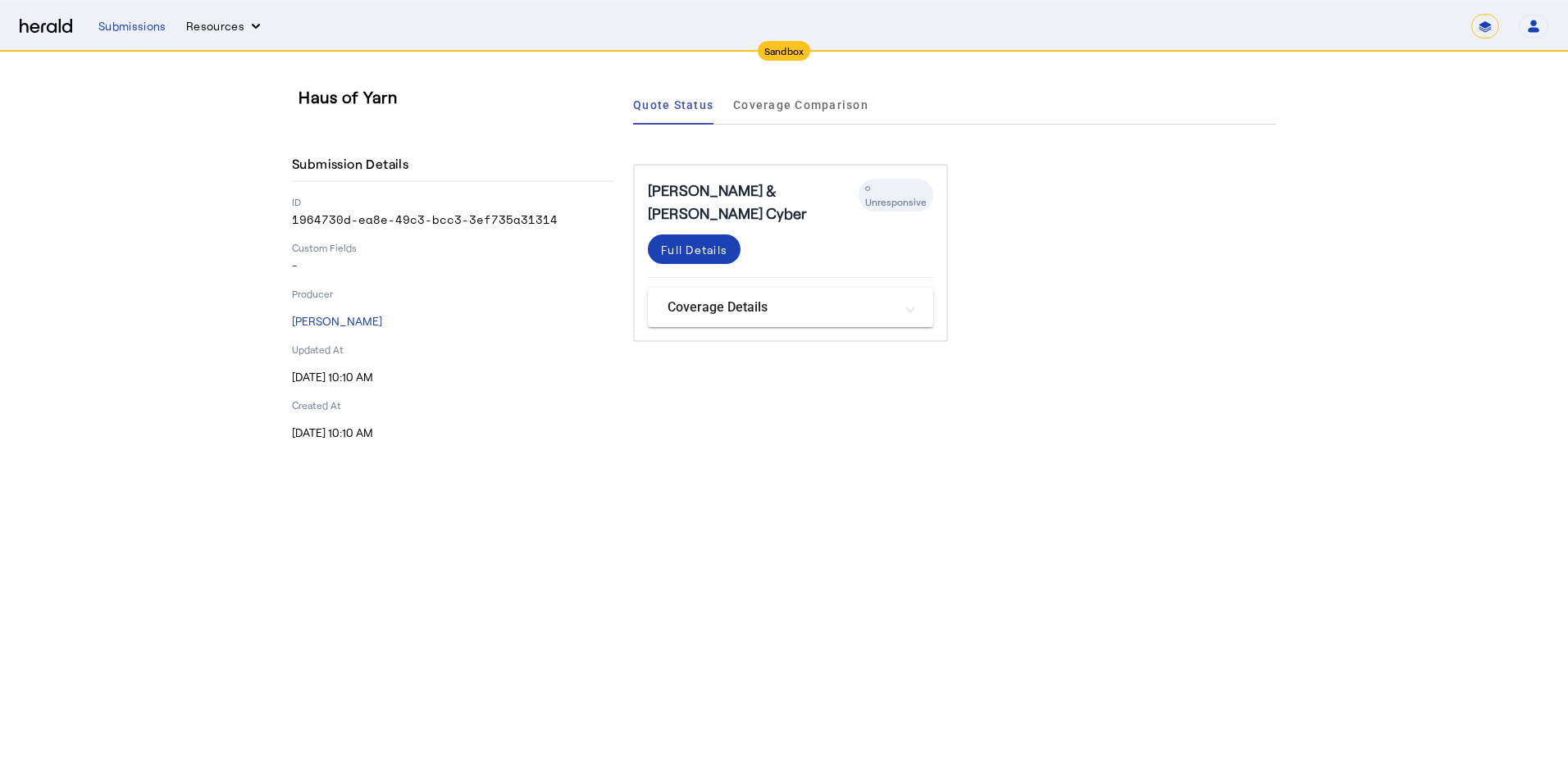
click at [232, 26] on button "Resources" at bounding box center [225, 26] width 78 height 17
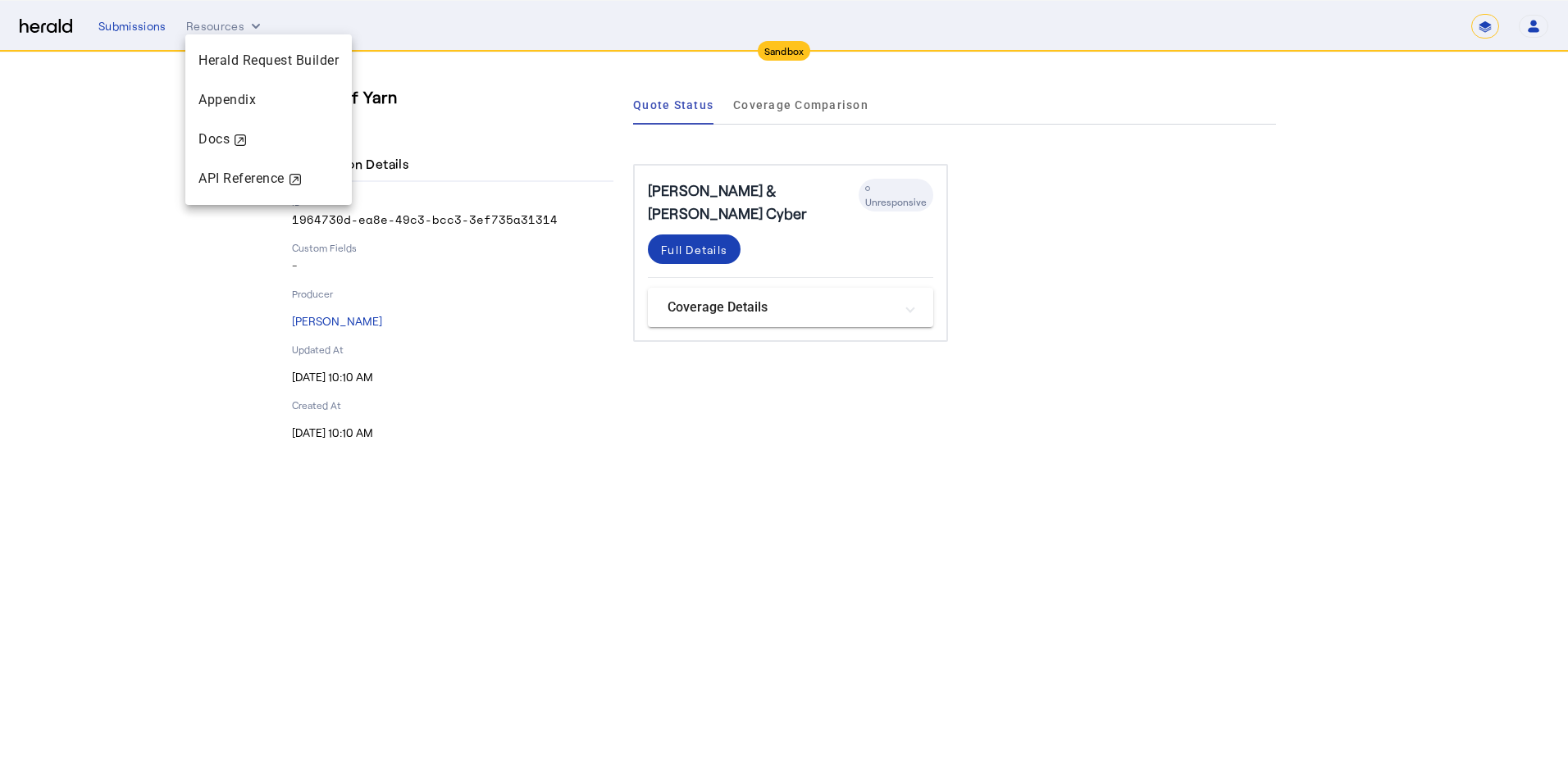
click at [152, 27] on div at bounding box center [784, 382] width 1568 height 764
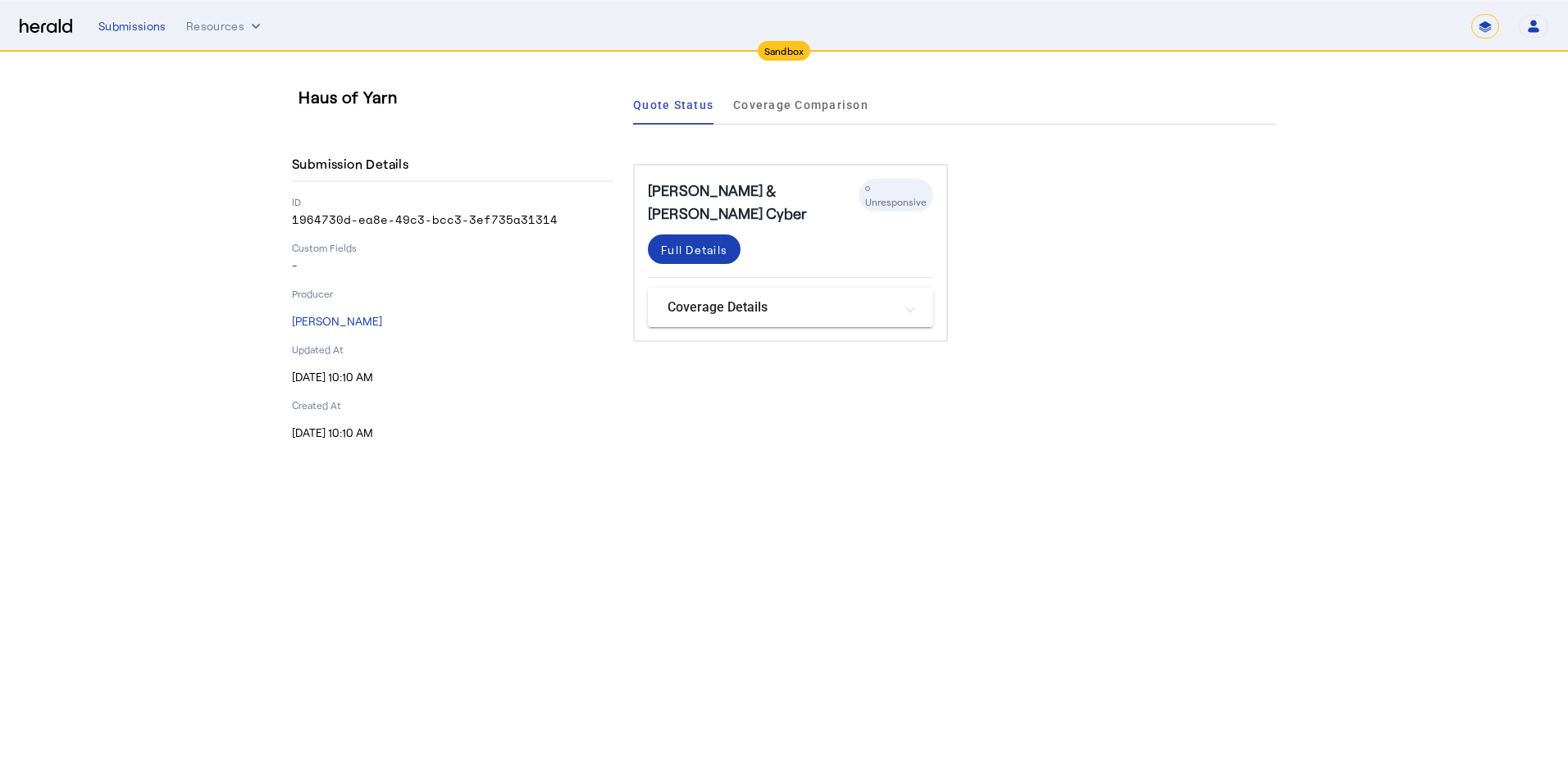
click at [157, 15] on div "Submissions Resources ******* Open user menu [PERSON_NAME] Herald API Profile M…" at bounding box center [824, 26] width 1450 height 24
click at [152, 20] on div "Submissions" at bounding box center [132, 26] width 68 height 17
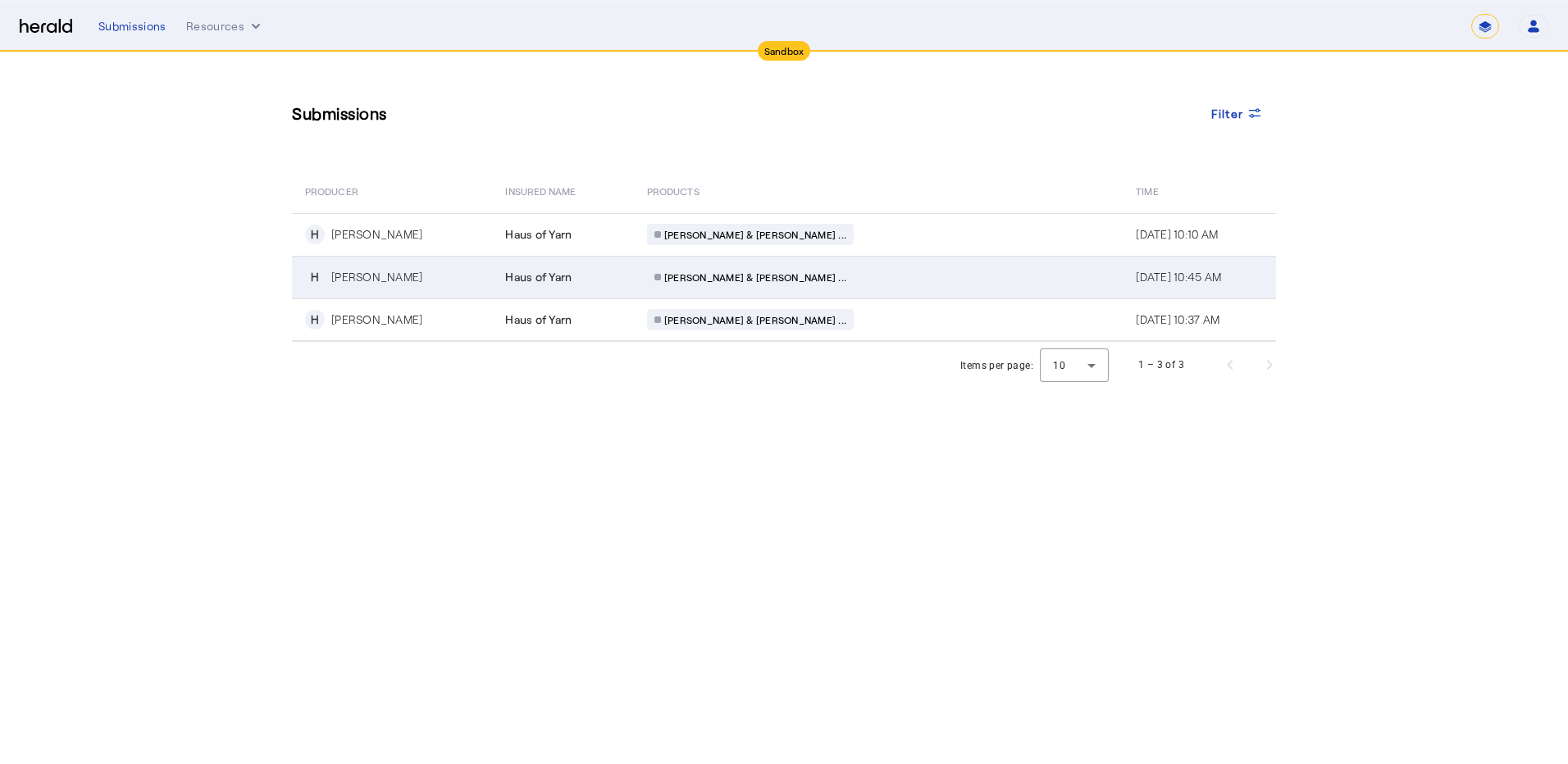
click at [621, 288] on td "Haus of Yarn" at bounding box center [562, 277] width 142 height 43
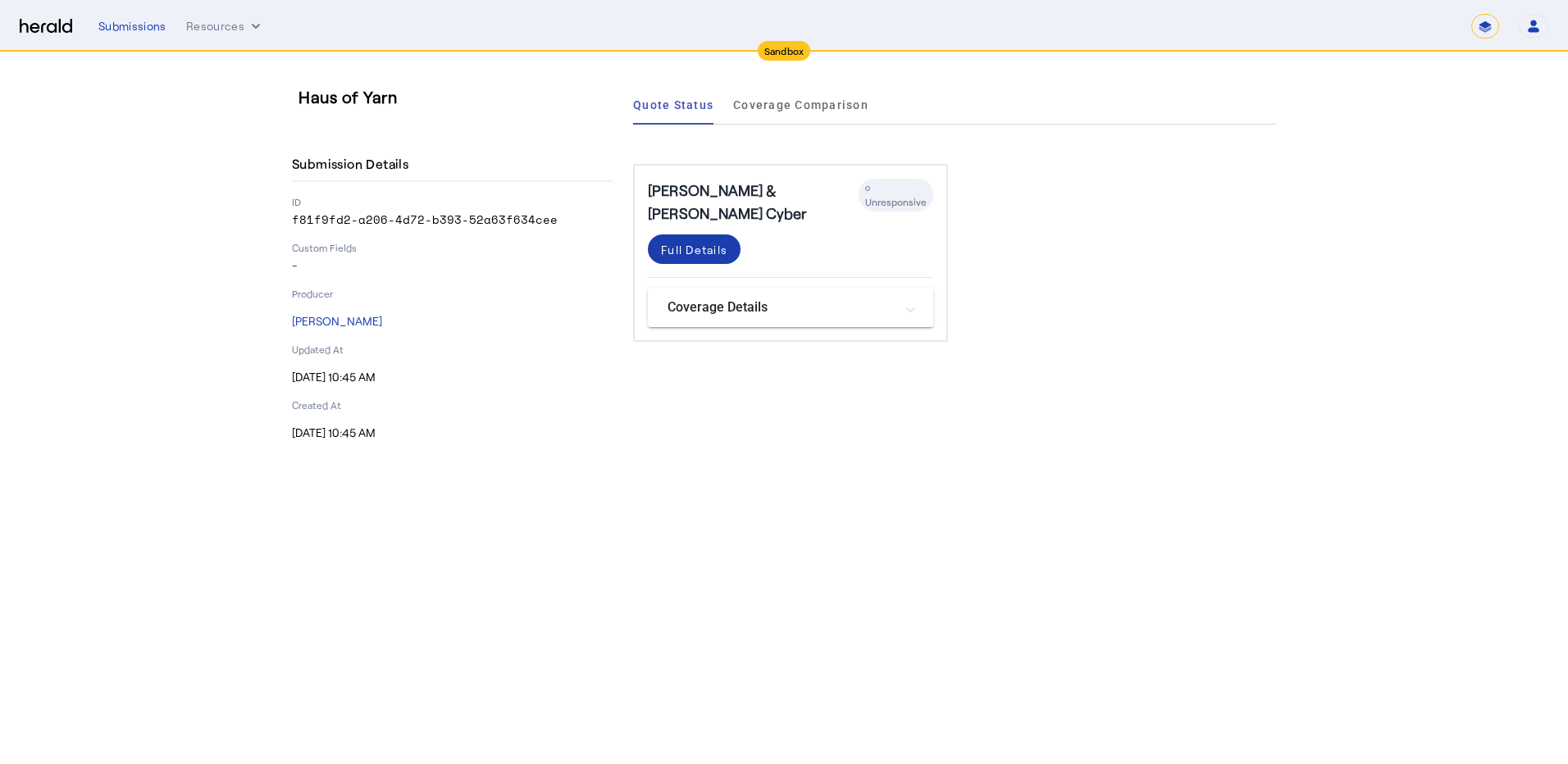
click at [679, 230] on span at bounding box center [694, 249] width 93 height 39
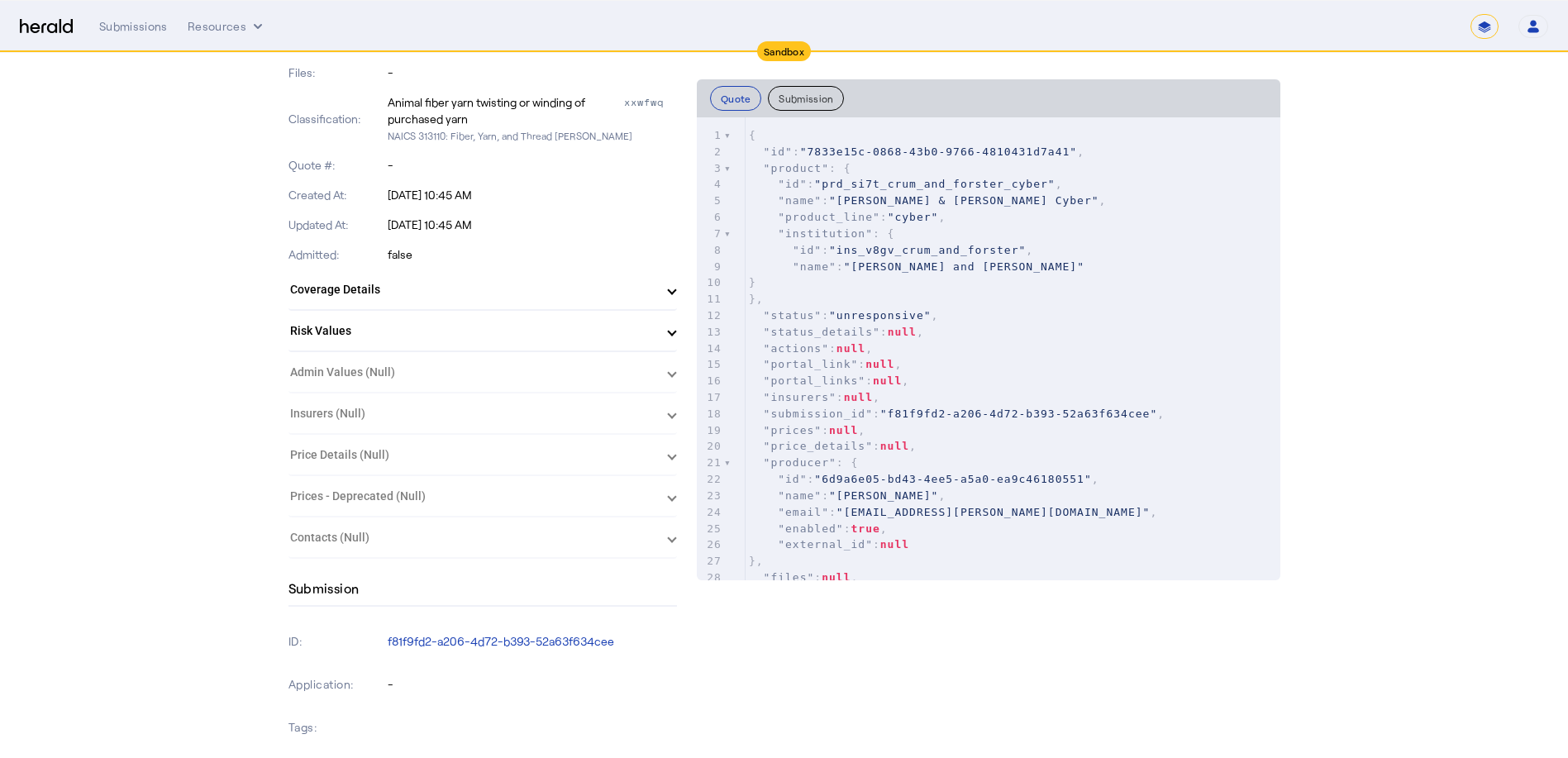
scroll to position [413, 0]
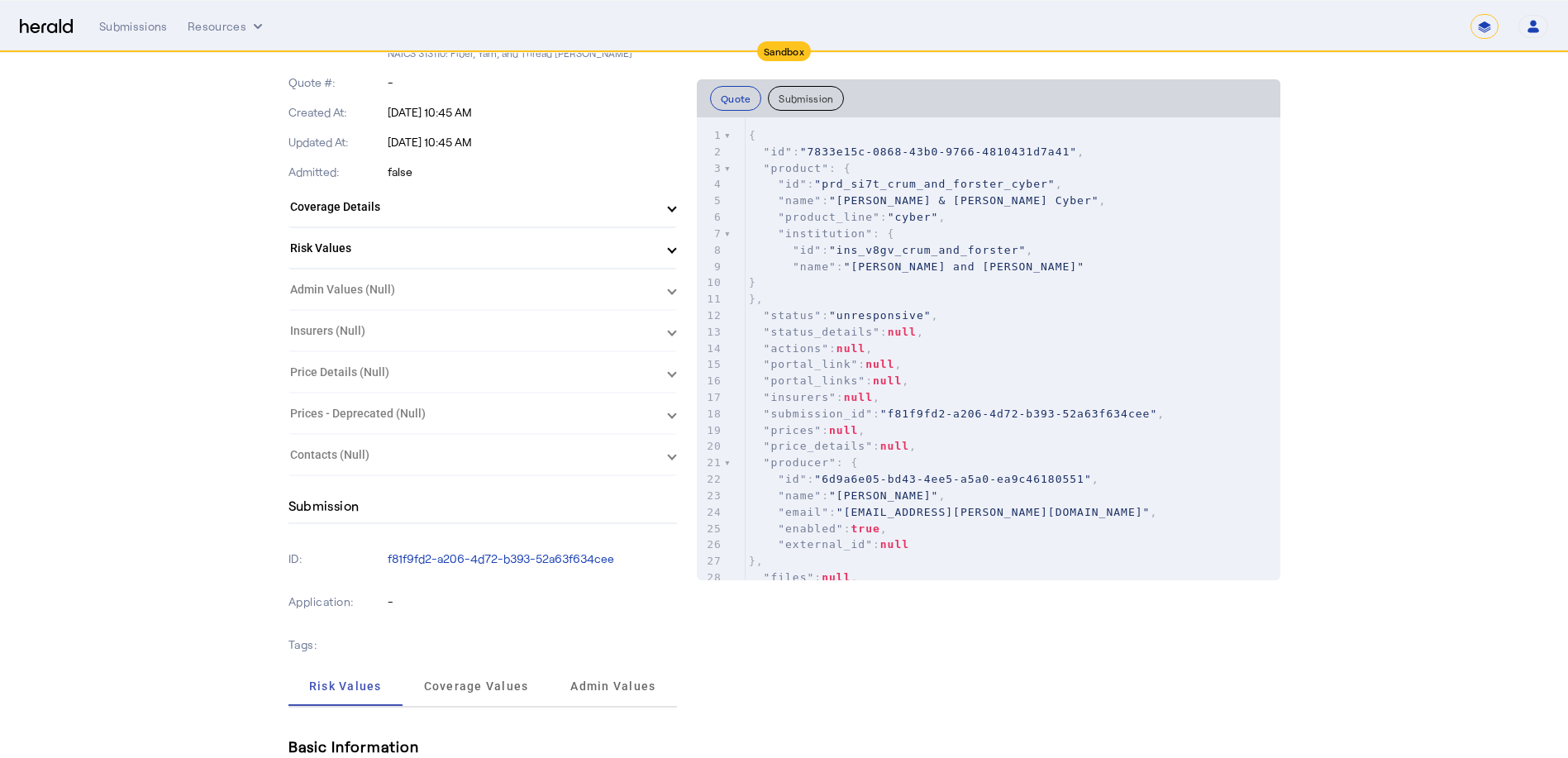
click at [805, 97] on button "Submission" at bounding box center [806, 98] width 76 height 24
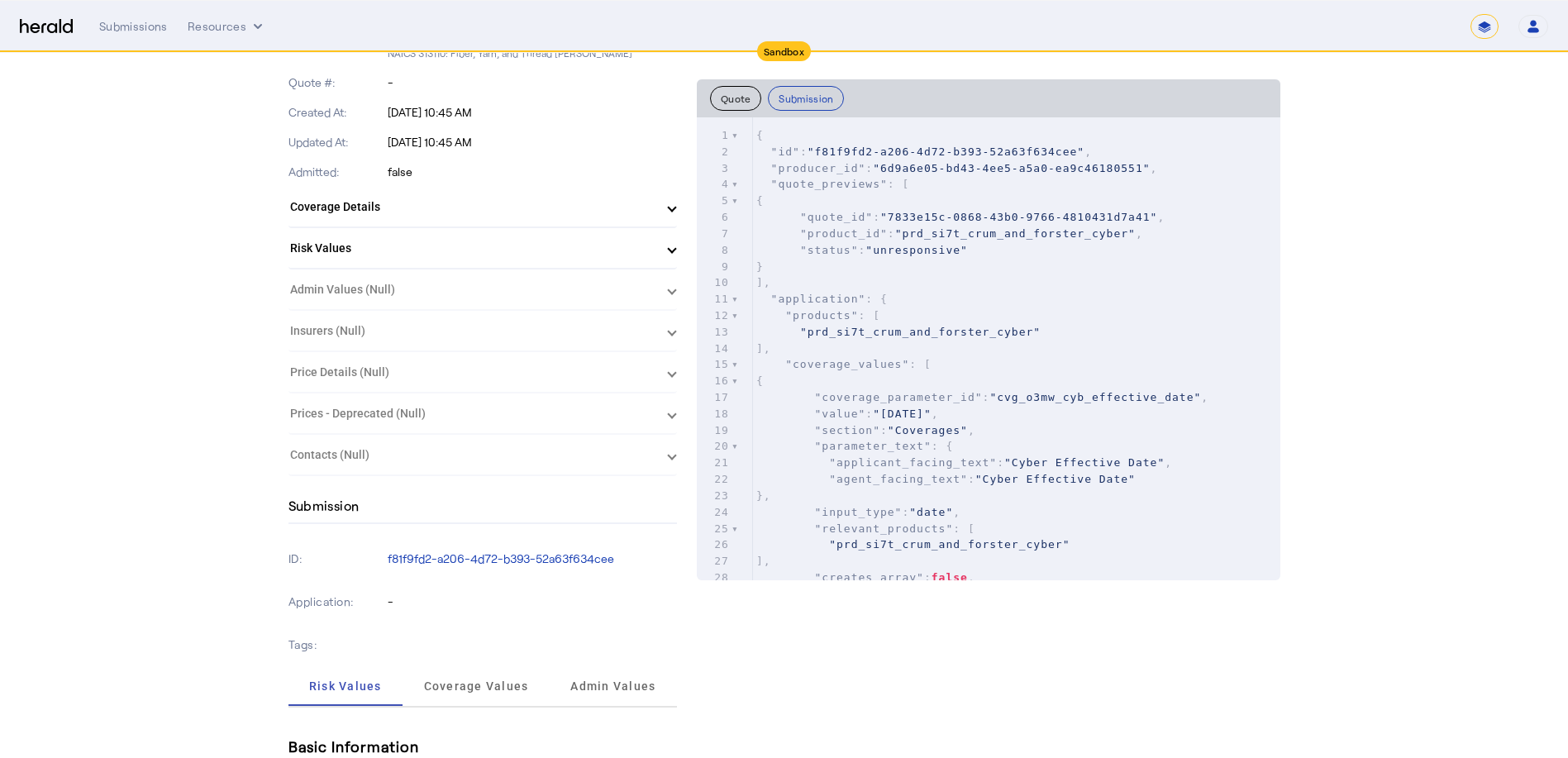
click at [734, 105] on button "Quote" at bounding box center [736, 98] width 52 height 24
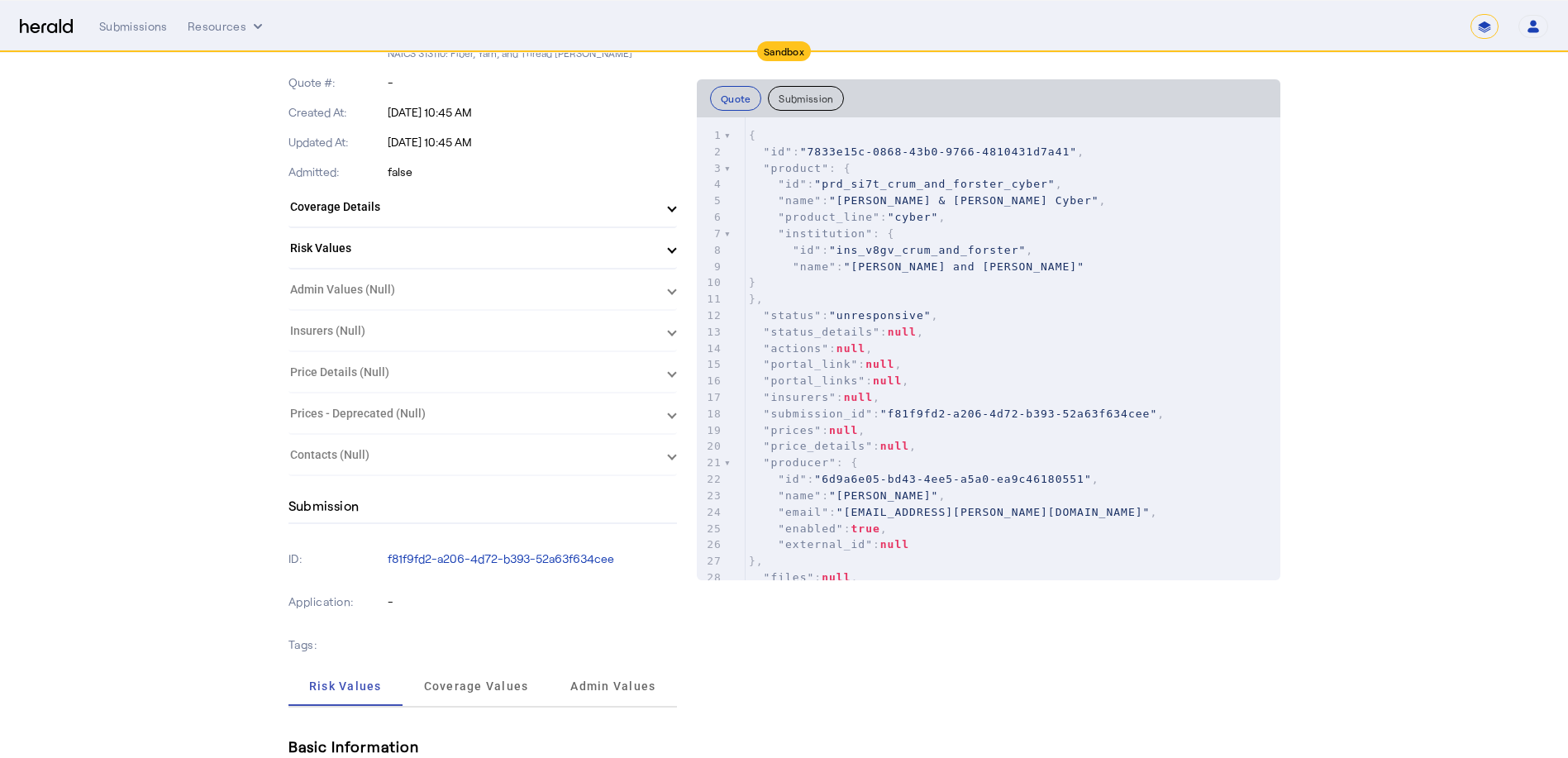
click at [608, 320] on herald-expansion-panel "Insurers (Null)" at bounding box center [482, 332] width 389 height 41
click at [623, 298] on herald-expansion-panel "Admin Values (Null)" at bounding box center [482, 290] width 389 height 41
click at [620, 280] on herald-expansion-panel "Admin Values (Null)" at bounding box center [482, 290] width 389 height 41
click at [665, 285] on herald-expansion-panel "Admin Values (Null)" at bounding box center [482, 290] width 389 height 41
click at [673, 295] on herald-expansion-panel "Admin Values (Null)" at bounding box center [482, 290] width 389 height 41
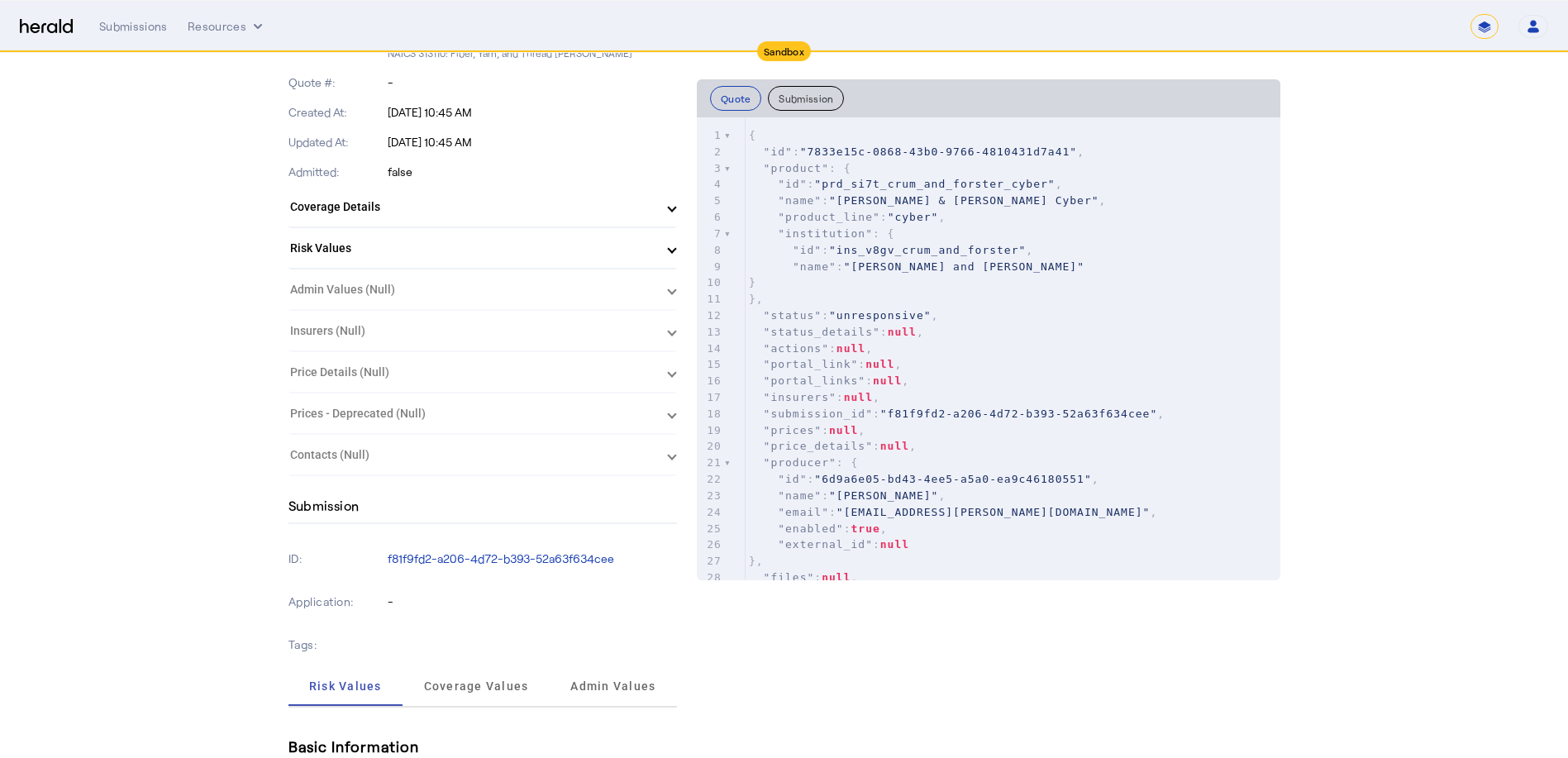
click at [677, 291] on herald-expansion-panel "Admin Values (Null)" at bounding box center [482, 290] width 389 height 41
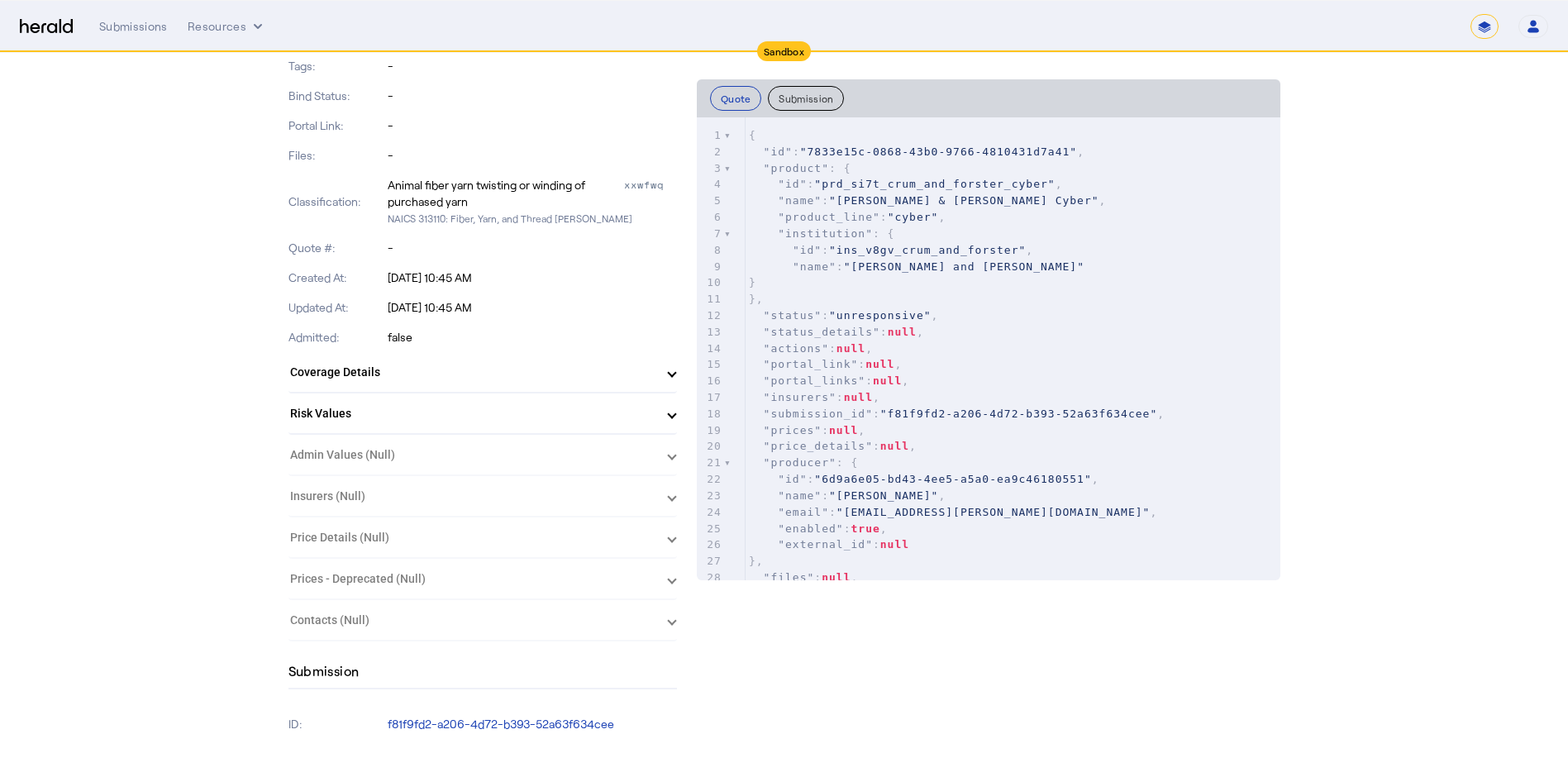
scroll to position [82, 0]
